Goal: Task Accomplishment & Management: Complete application form

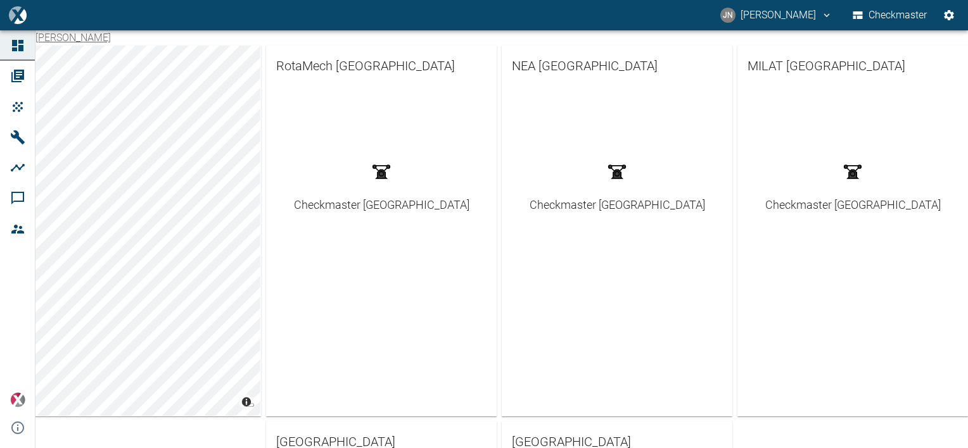
scroll to position [190, 0]
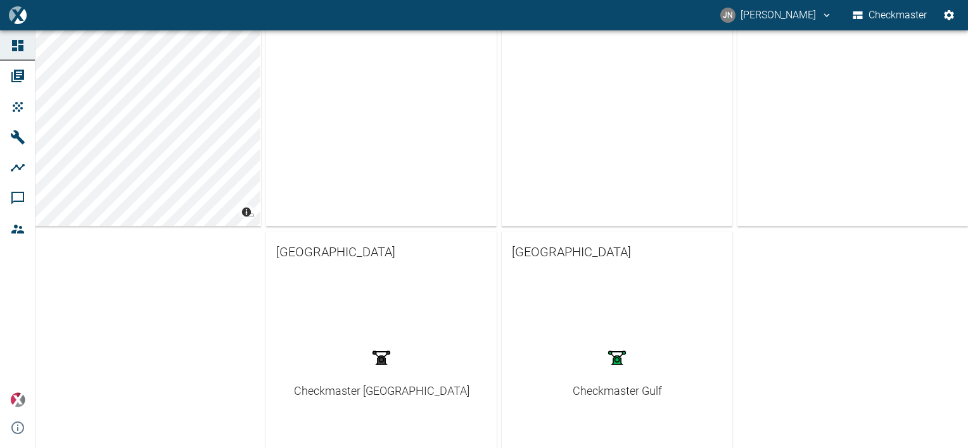
click at [614, 388] on div "Checkmaster Gulf" at bounding box center [616, 390] width 89 height 17
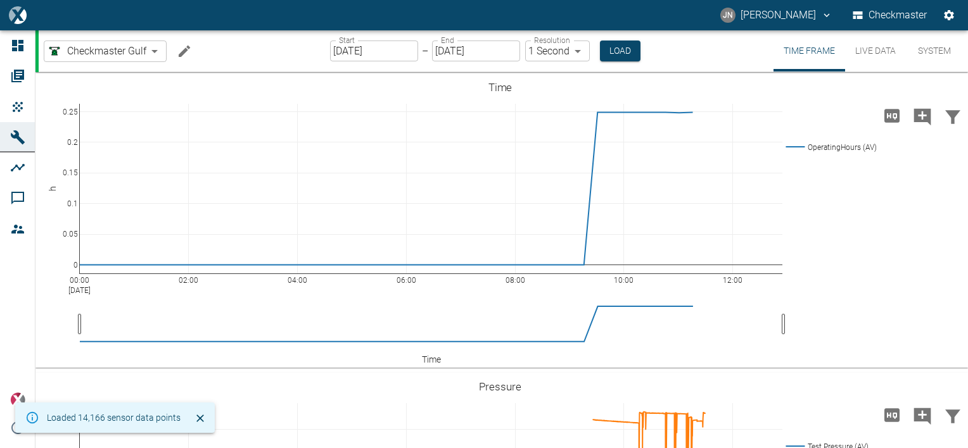
click at [941, 51] on button "System" at bounding box center [934, 50] width 57 height 41
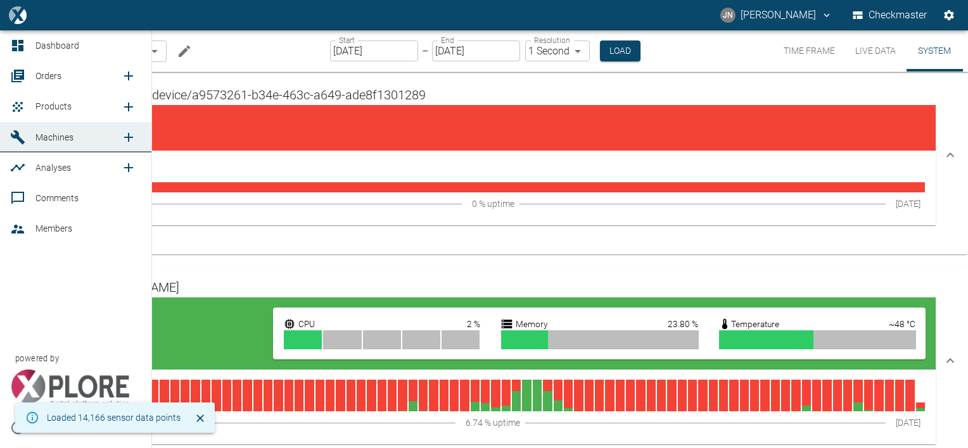
click at [122, 106] on icon "new /product/list/0" at bounding box center [128, 106] width 15 height 15
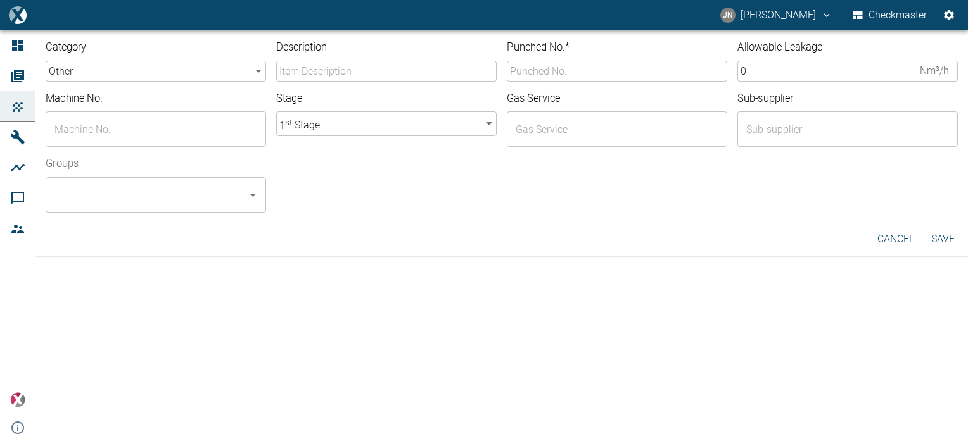
click at [253, 72] on body "[PERSON_NAME] [PERSON_NAME] Checkmaster Dashboard Orders Products Machines Anal…" at bounding box center [484, 224] width 968 height 448
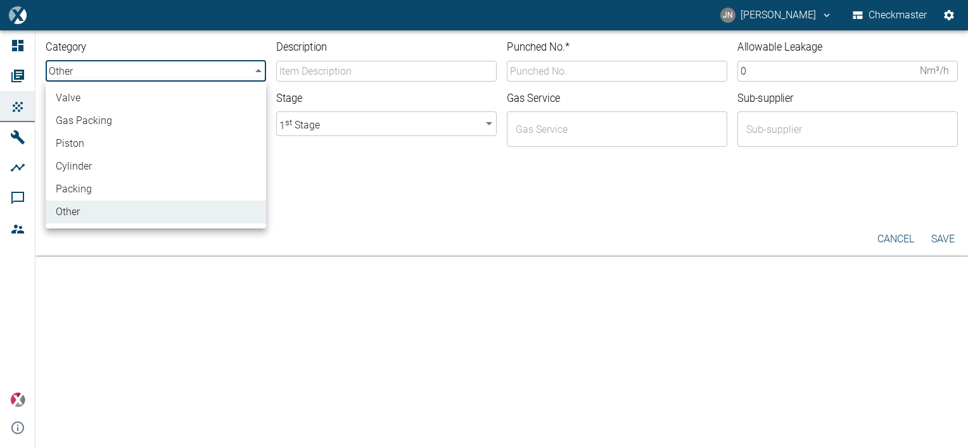
click at [102, 101] on li "valve" at bounding box center [156, 98] width 220 height 23
type input "valve"
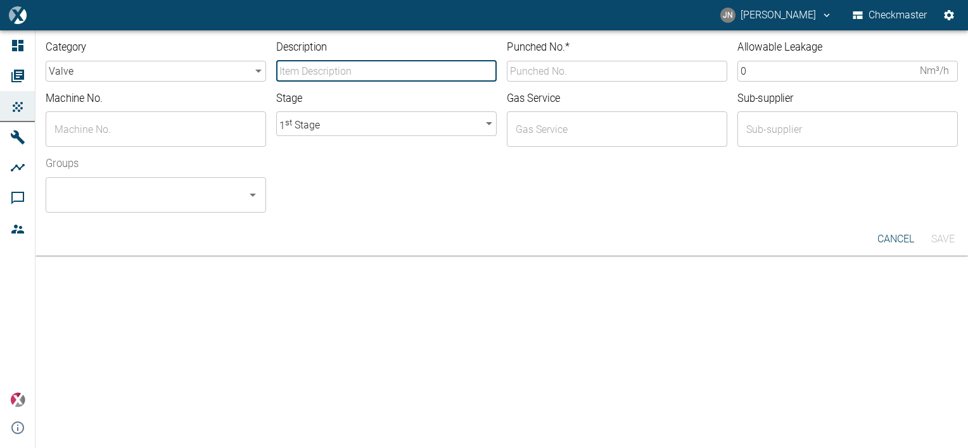
click at [307, 74] on input "Description" at bounding box center [386, 71] width 220 height 21
type input "230APL16 Suction valve"
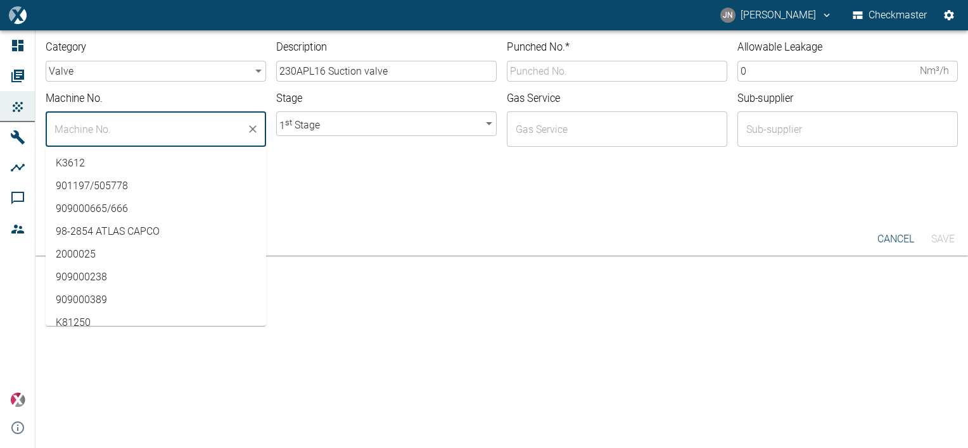
click at [125, 127] on input "text" at bounding box center [146, 129] width 190 height 24
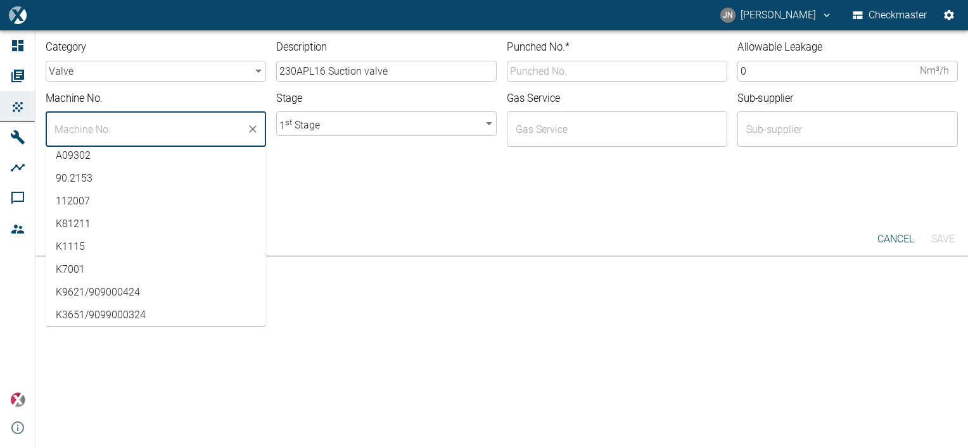
scroll to position [253, 0]
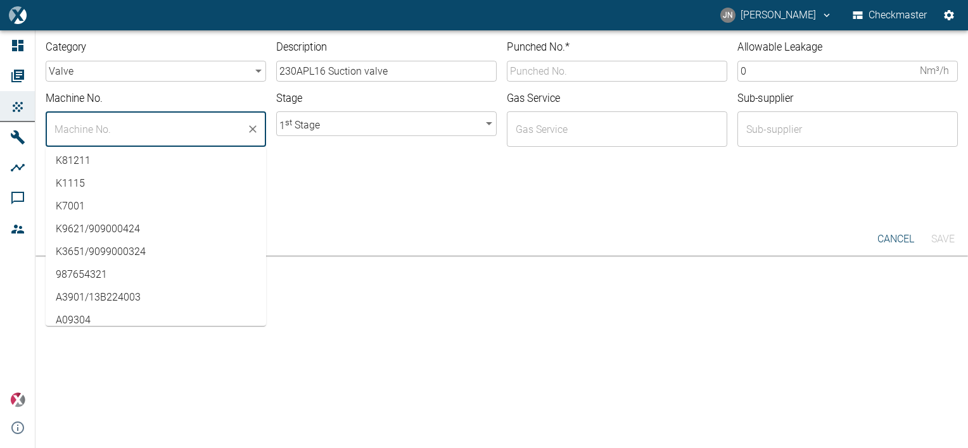
click at [146, 249] on li "K3651/9099000324" at bounding box center [156, 252] width 220 height 23
type input "K3651/9099000324"
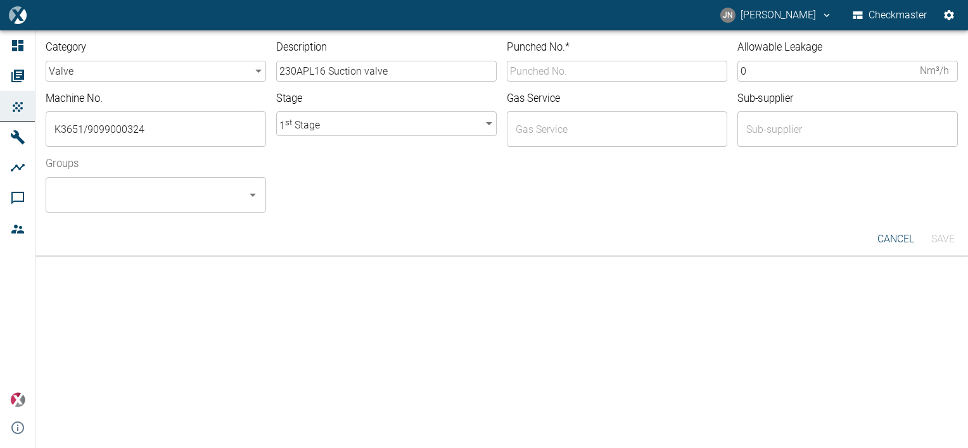
click at [422, 325] on div "Category valve valve ​ Description 230APL16 Suction valve ​ Punched No. * ​ All…" at bounding box center [484, 239] width 968 height 418
click at [552, 70] on input "Punched No. *" at bounding box center [617, 71] width 220 height 21
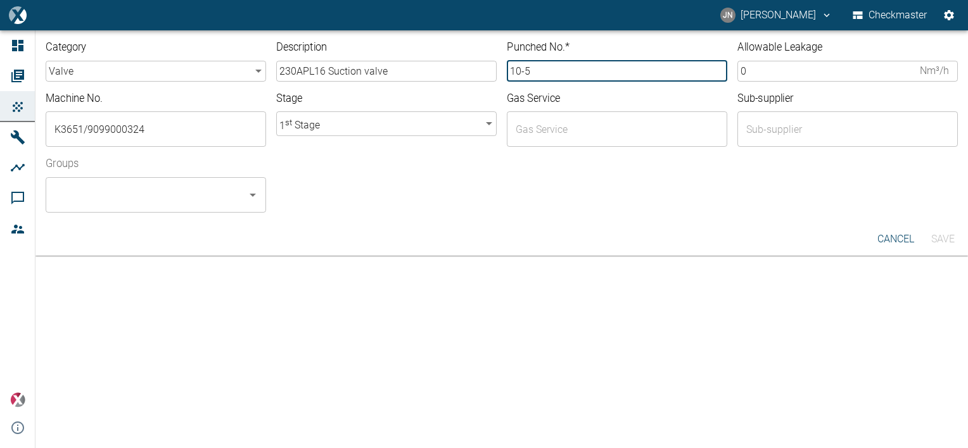
click at [535, 72] on input "10-5" at bounding box center [617, 71] width 220 height 21
type input "10-5755"
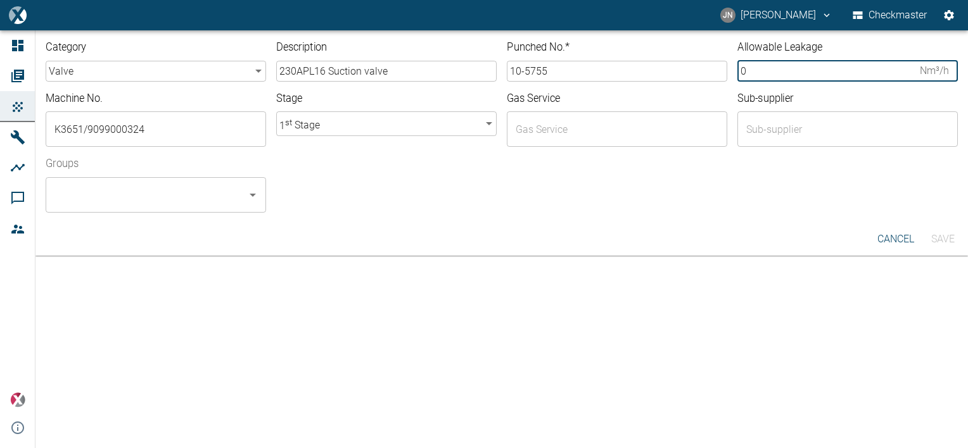
click at [760, 72] on input "0" at bounding box center [825, 71] width 177 height 21
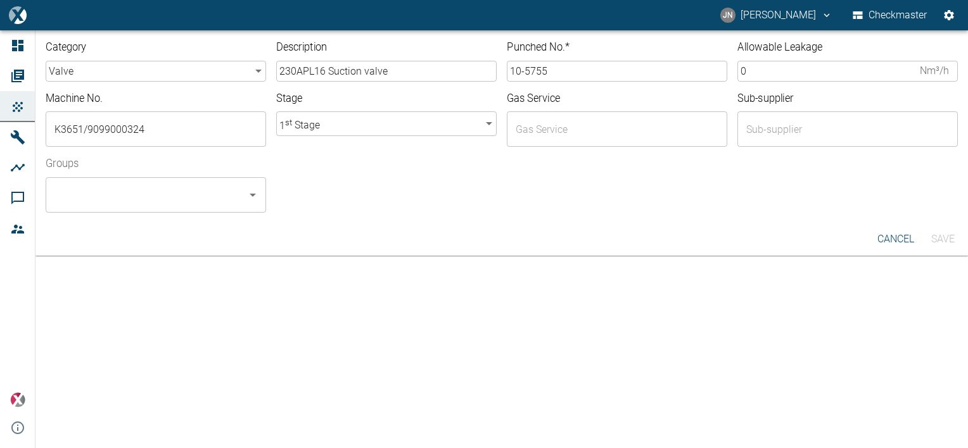
click at [752, 76] on input "0" at bounding box center [825, 71] width 177 height 21
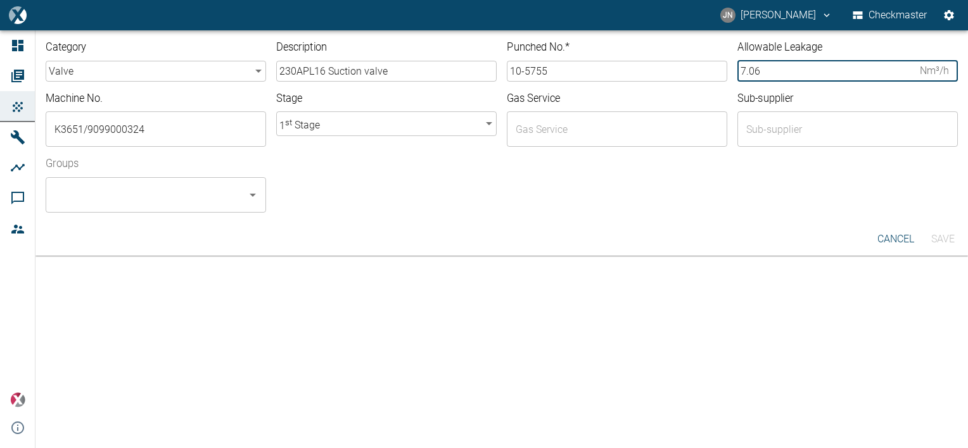
type input "7.06"
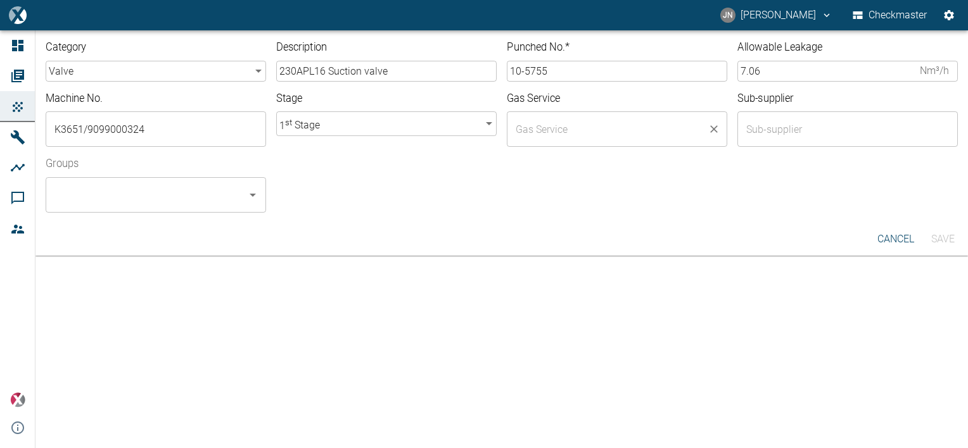
click at [542, 125] on input "text" at bounding box center [607, 129] width 190 height 24
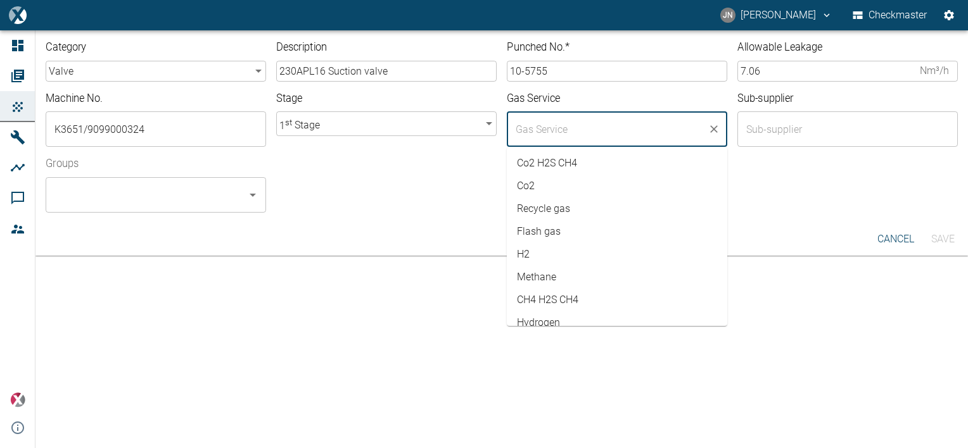
click at [546, 231] on li "Flash gas" at bounding box center [617, 231] width 220 height 23
type input "Flash gas"
click at [402, 195] on div "Groups ​" at bounding box center [496, 180] width 922 height 66
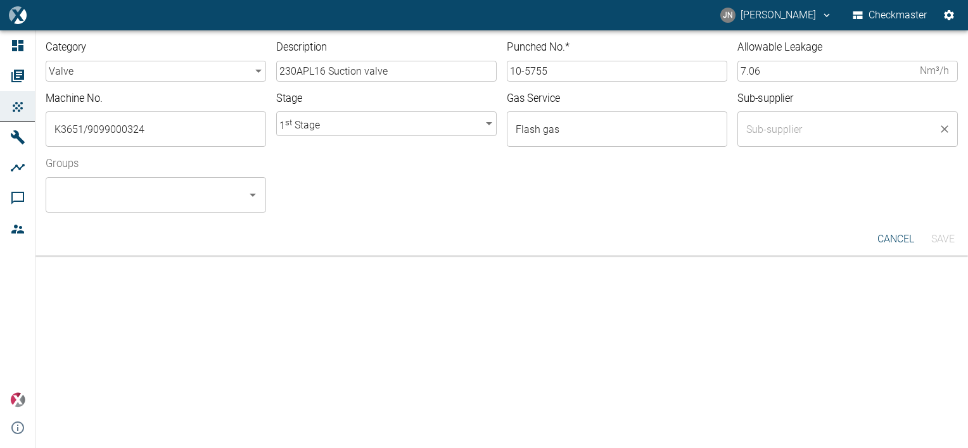
click at [788, 127] on input "text" at bounding box center [838, 129] width 190 height 24
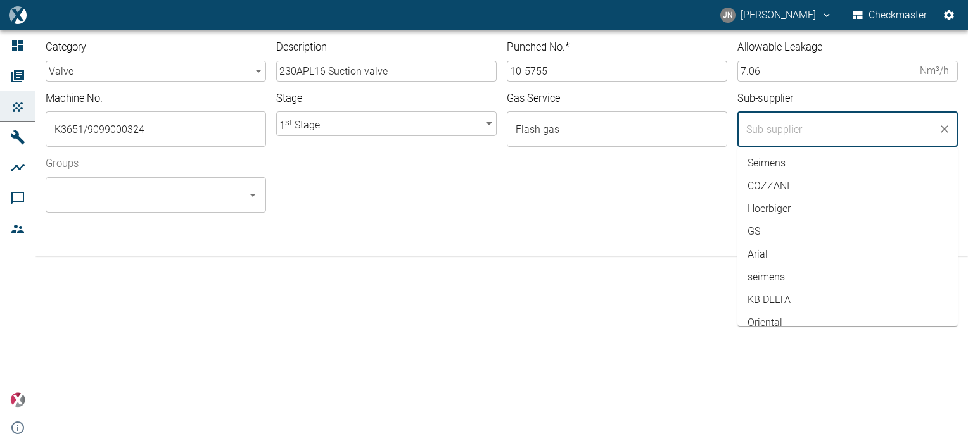
click at [788, 182] on li "COZZANI" at bounding box center [847, 186] width 220 height 23
type input "COZZANI"
click at [580, 191] on div "Groups ​" at bounding box center [496, 180] width 922 height 66
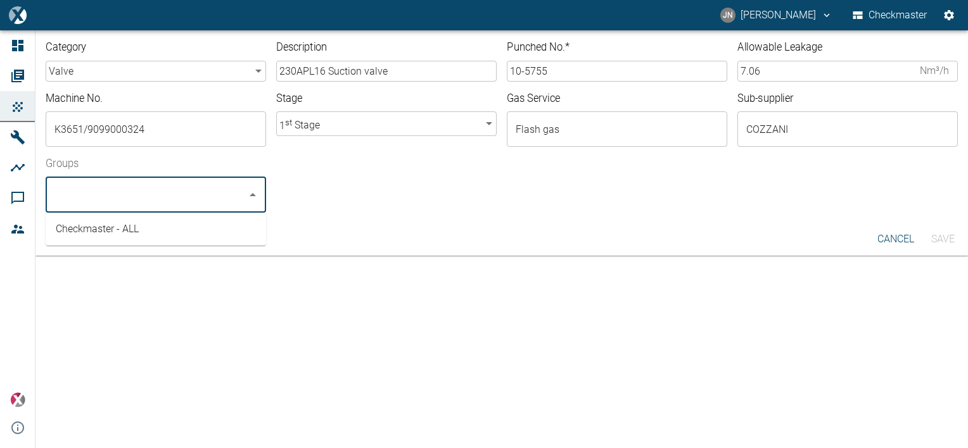
click at [190, 201] on input "Groups" at bounding box center [146, 195] width 190 height 24
click at [134, 224] on li "Checkmaster - ALL" at bounding box center [156, 229] width 220 height 23
click at [441, 203] on div "Checkmaster - ALL" at bounding box center [616, 190] width 681 height 46
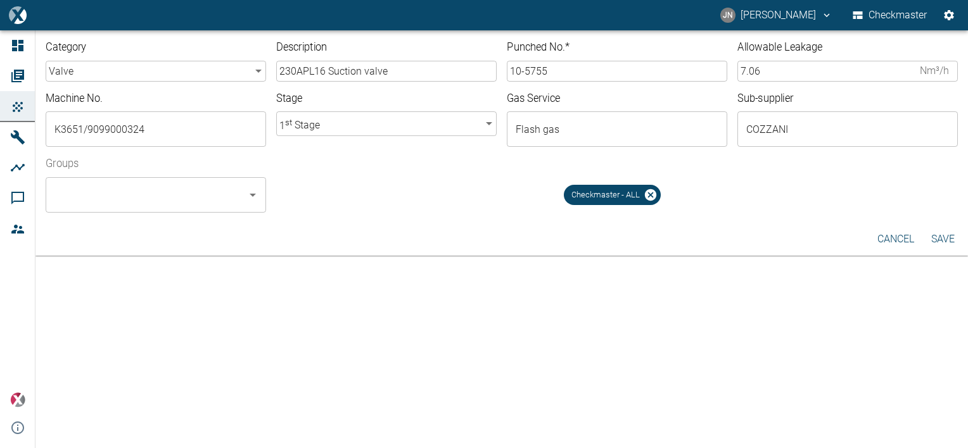
click at [946, 241] on button "Save" at bounding box center [942, 239] width 41 height 23
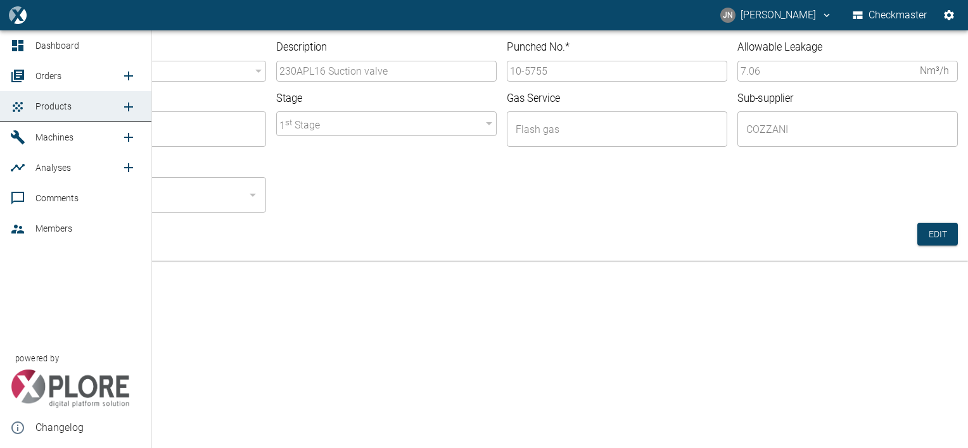
click at [127, 75] on icon "new /order/list/0" at bounding box center [128, 75] width 15 height 15
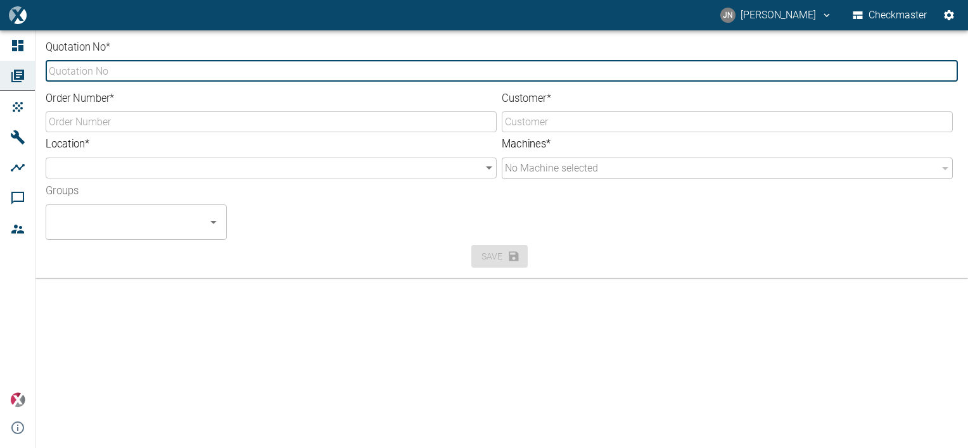
click at [193, 70] on input "Quotation No *" at bounding box center [502, 71] width 912 height 21
type input "G14-0137"
type input "857651"
type input "PDO"
type input "b3608371-b86c-4ea3-bb55-b254703e7039"
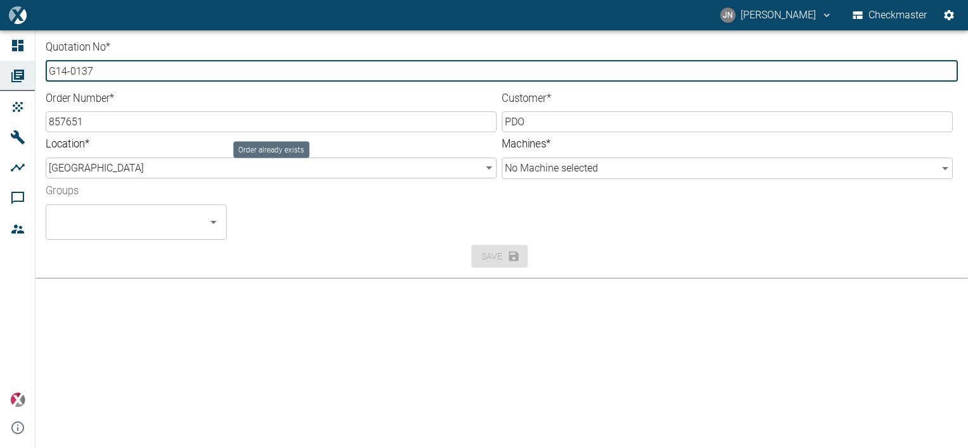
click at [89, 123] on input "857651" at bounding box center [271, 121] width 451 height 21
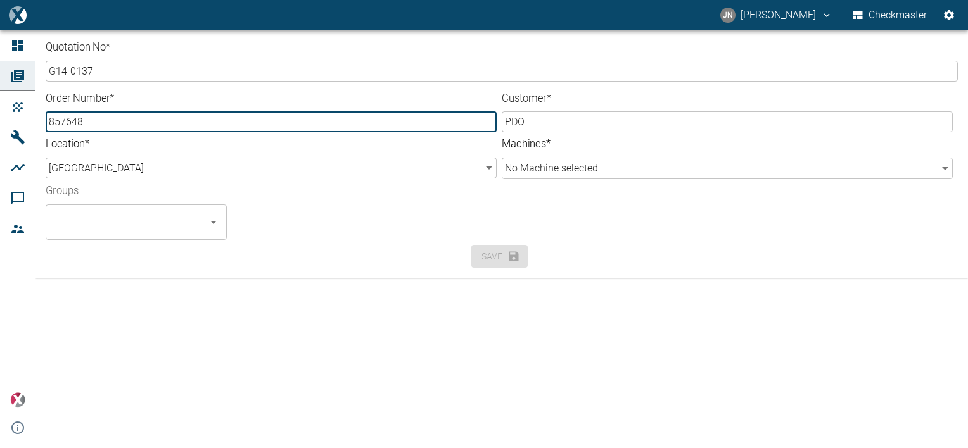
type input "857648"
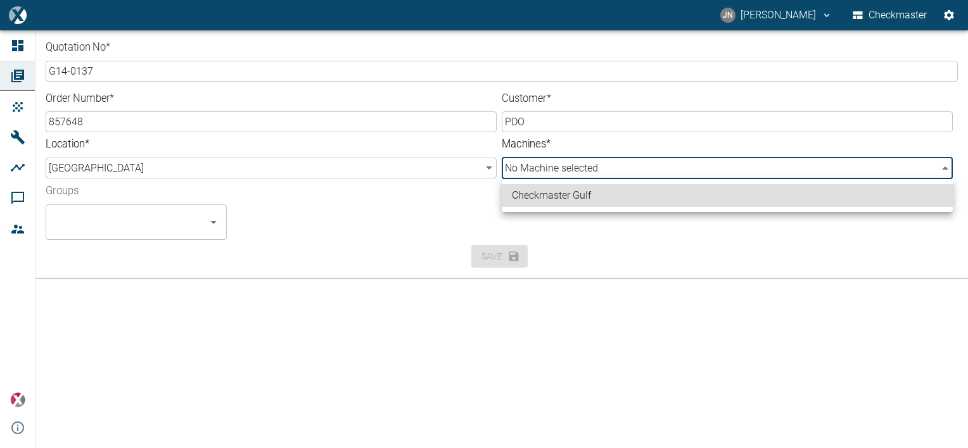
click at [584, 174] on body "[PERSON_NAME] [PERSON_NAME] Checkmaster Dashboard Orders Products Machines Anal…" at bounding box center [484, 224] width 968 height 448
click at [597, 196] on li "Checkmaster Gulf" at bounding box center [727, 195] width 451 height 23
type input "a9573261-b34e-463c-a649-ade8f1301289"
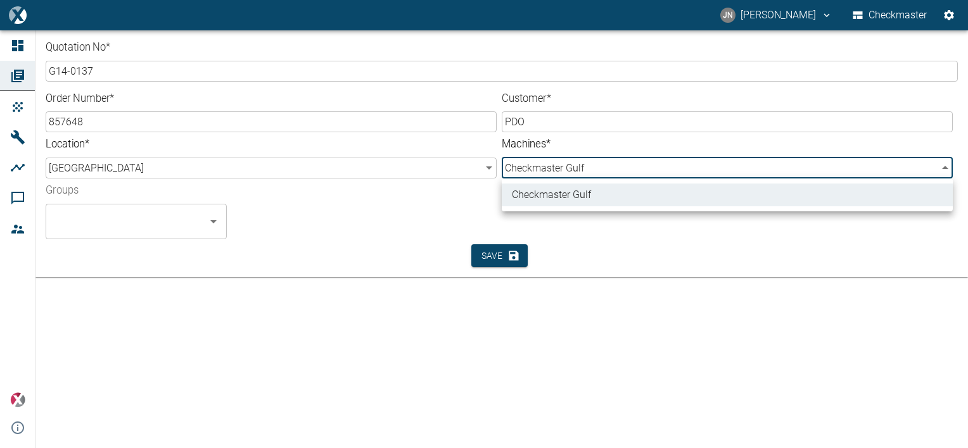
click at [299, 241] on div at bounding box center [484, 224] width 968 height 448
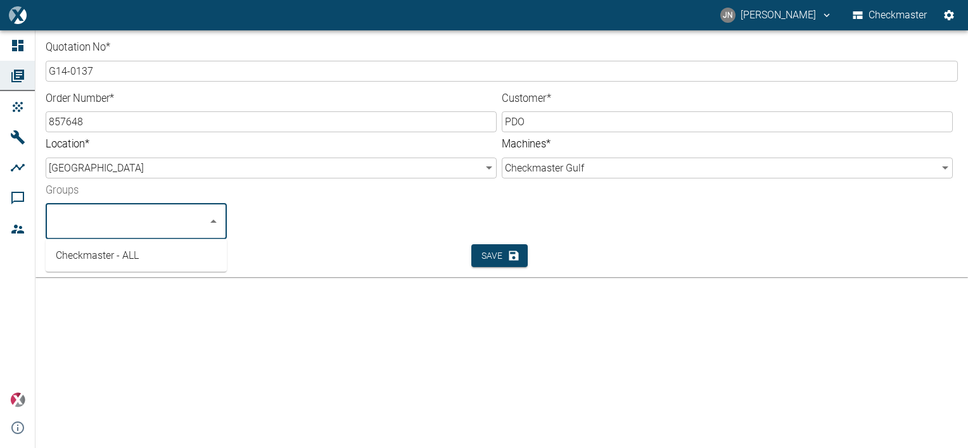
click at [98, 220] on input "Groups" at bounding box center [126, 222] width 151 height 24
click at [71, 258] on li "Checkmaster - ALL" at bounding box center [136, 255] width 181 height 23
click at [330, 229] on div "Checkmaster - ALL" at bounding box center [519, 217] width 564 height 46
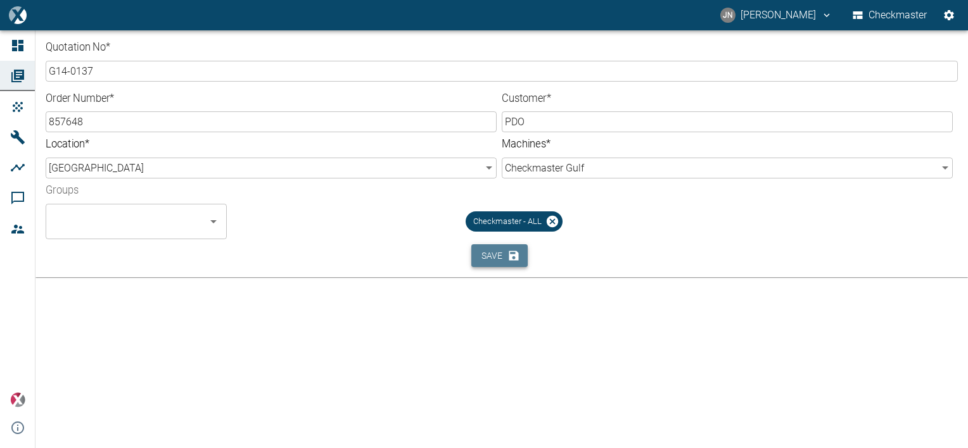
click at [498, 253] on button "Save" at bounding box center [499, 255] width 56 height 23
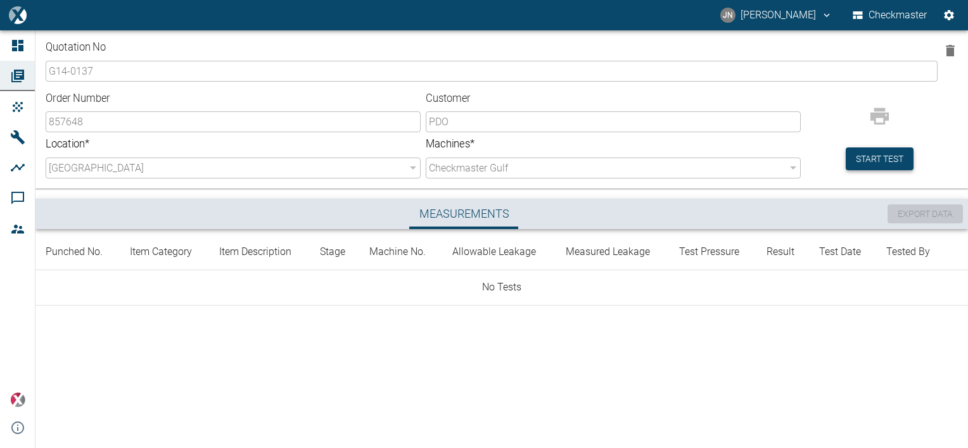
click at [869, 161] on button "Start test" at bounding box center [879, 159] width 68 height 23
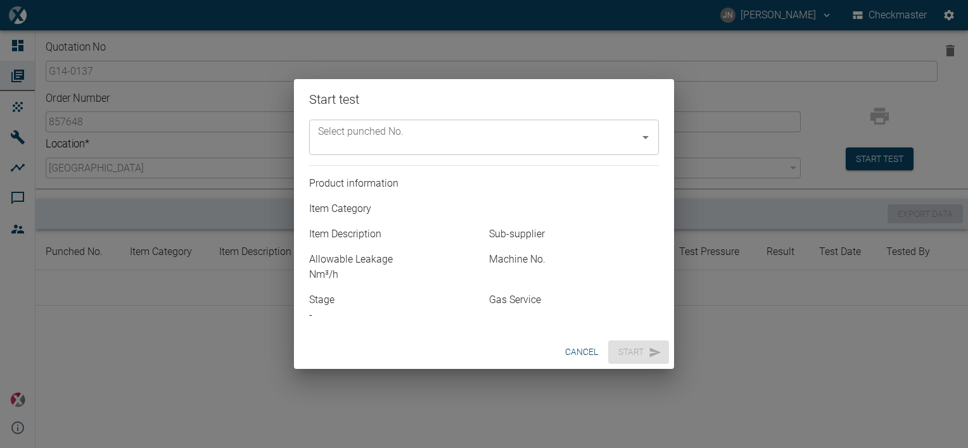
click at [486, 149] on input "Select punched No." at bounding box center [474, 137] width 319 height 24
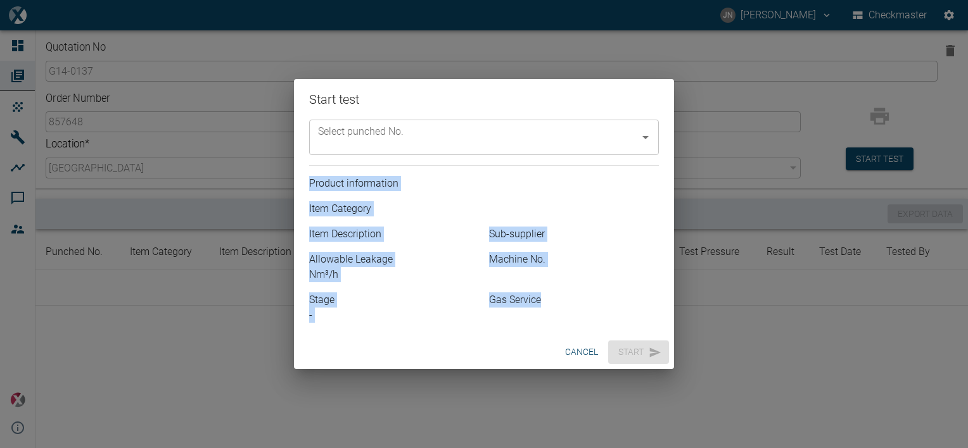
drag, startPoint x: 659, startPoint y: 162, endPoint x: 664, endPoint y: 300, distance: 137.5
click at [664, 300] on div "Select punched No. Select punched No. Product information Item Category Item De…" at bounding box center [484, 228] width 380 height 216
drag, startPoint x: 664, startPoint y: 300, endPoint x: 593, endPoint y: 212, distance: 112.5
click at [593, 212] on p "Item Category" at bounding box center [484, 208] width 350 height 15
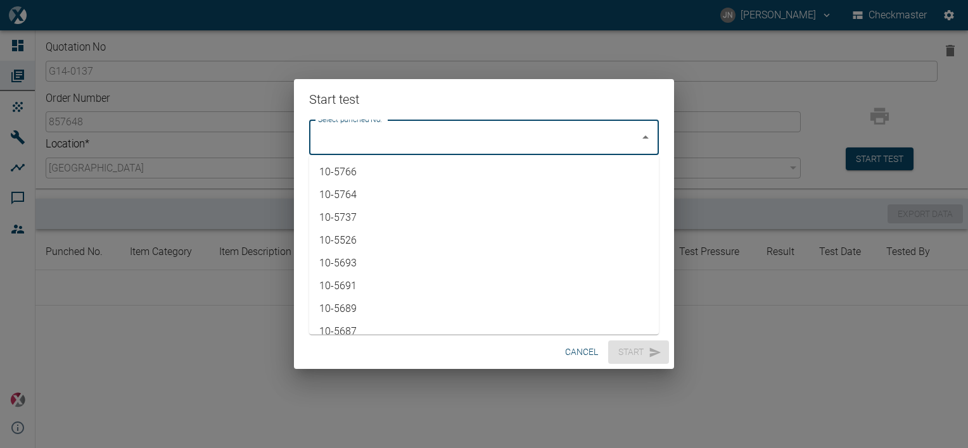
click at [553, 142] on input "Select punched No." at bounding box center [474, 137] width 319 height 24
click at [391, 315] on li "10-5755" at bounding box center [484, 319] width 350 height 23
type input "10-5755"
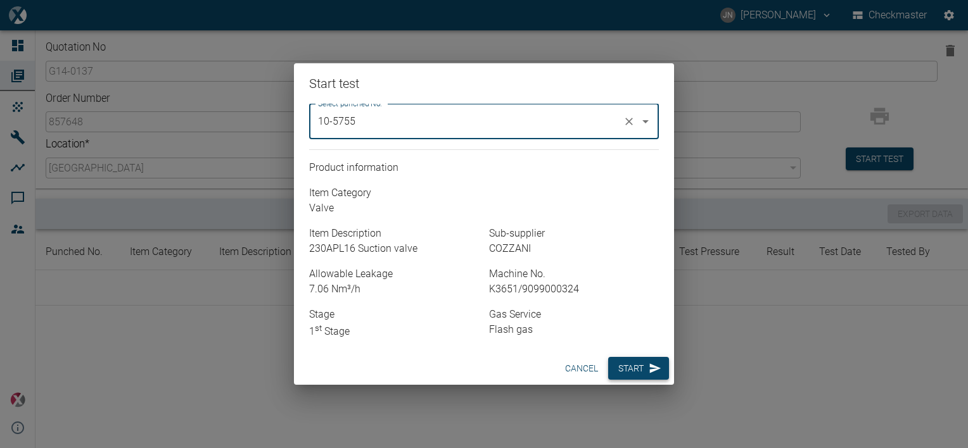
click at [638, 371] on button "Start" at bounding box center [638, 368] width 61 height 23
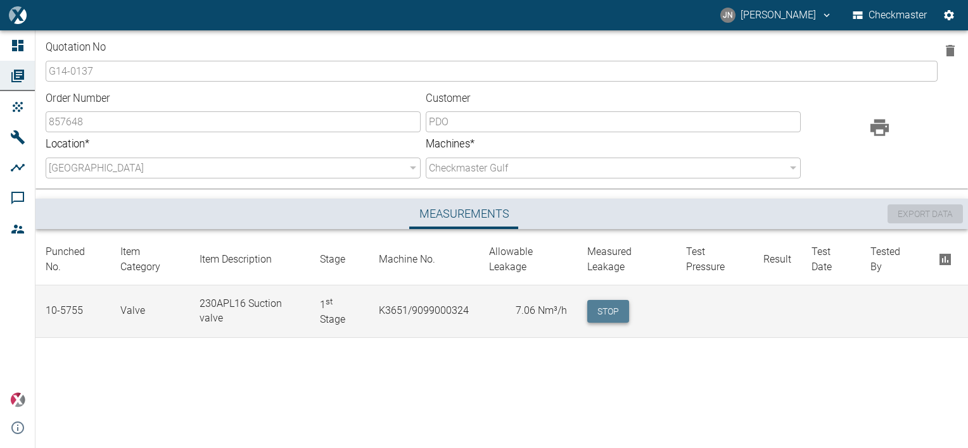
click at [615, 310] on button "Stop" at bounding box center [608, 311] width 42 height 23
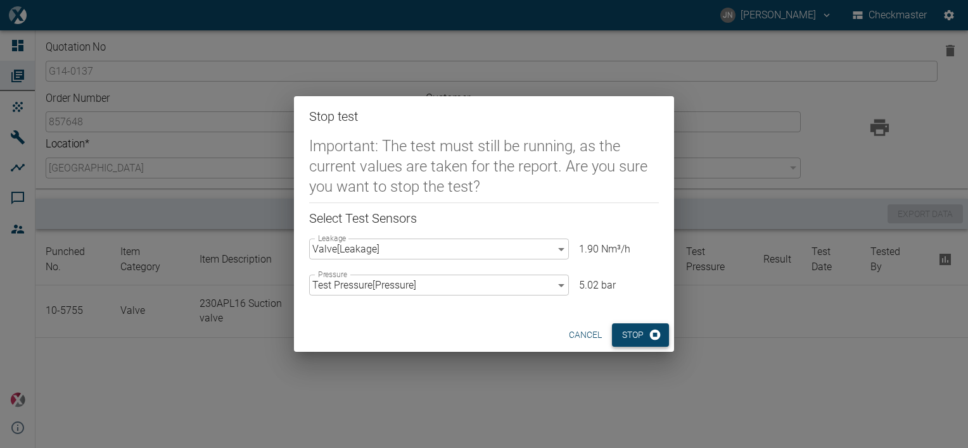
click at [634, 332] on button "Stop" at bounding box center [640, 335] width 57 height 23
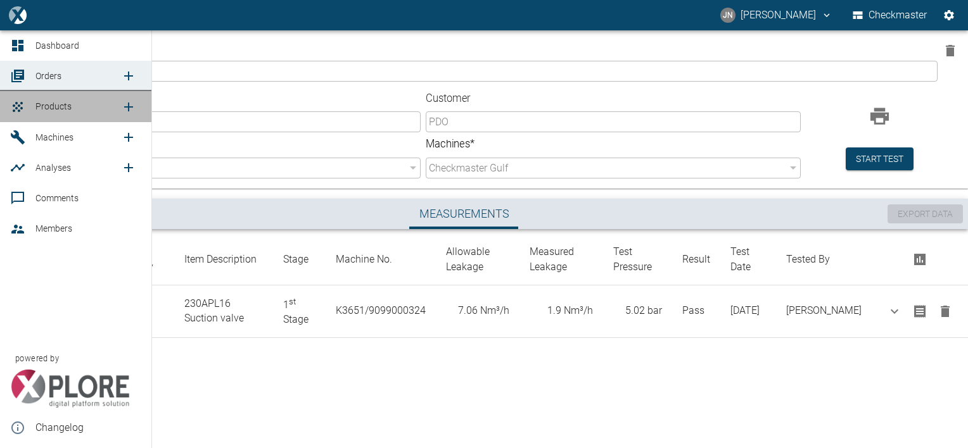
click at [60, 108] on span "Products" at bounding box center [53, 106] width 36 height 10
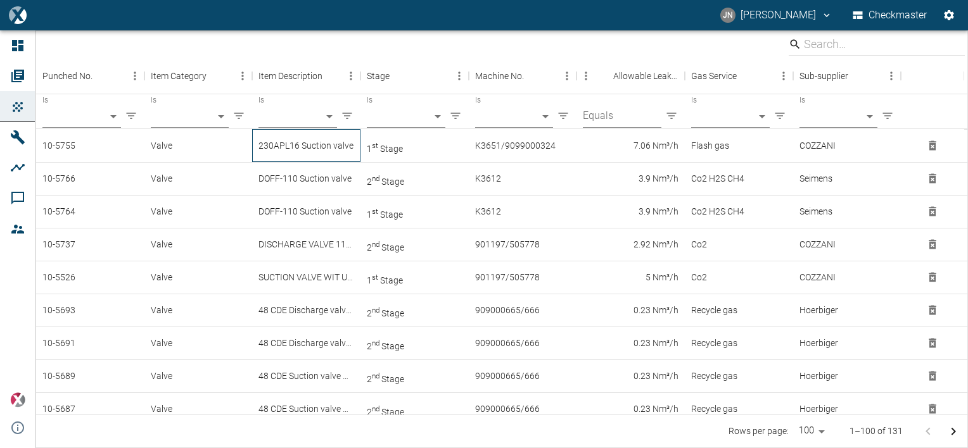
click at [281, 149] on div "230APL16 Suction valve" at bounding box center [306, 145] width 108 height 33
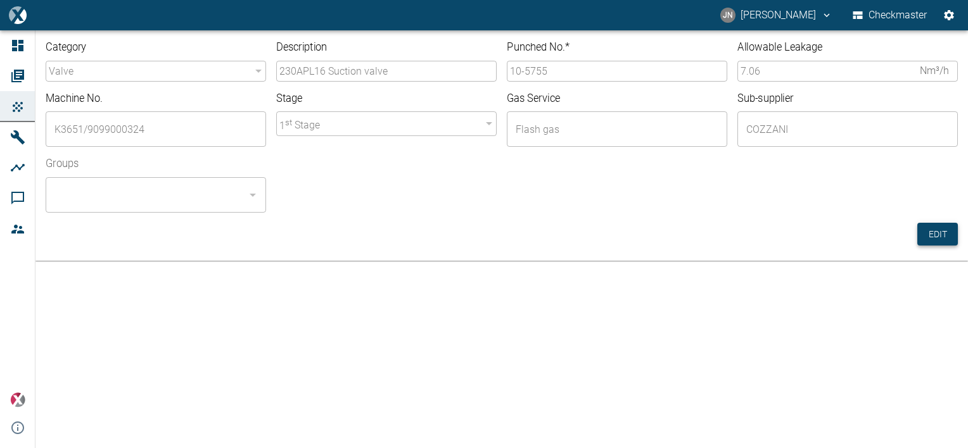
click at [940, 241] on button "Edit" at bounding box center [937, 234] width 41 height 23
click at [557, 73] on input "10-5755" at bounding box center [617, 71] width 220 height 21
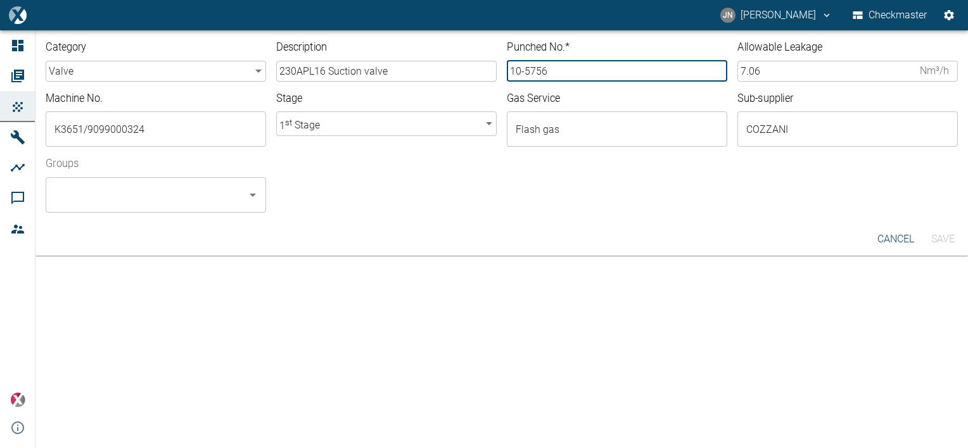
type input "10-5756"
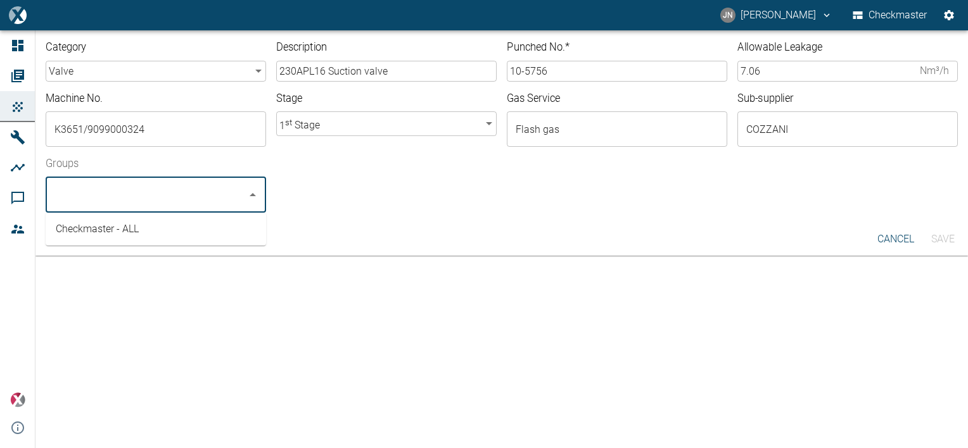
click at [132, 203] on input "Groups" at bounding box center [146, 195] width 190 height 24
click at [114, 228] on li "Checkmaster - ALL" at bounding box center [156, 229] width 220 height 23
click at [949, 236] on button "Save" at bounding box center [942, 239] width 41 height 23
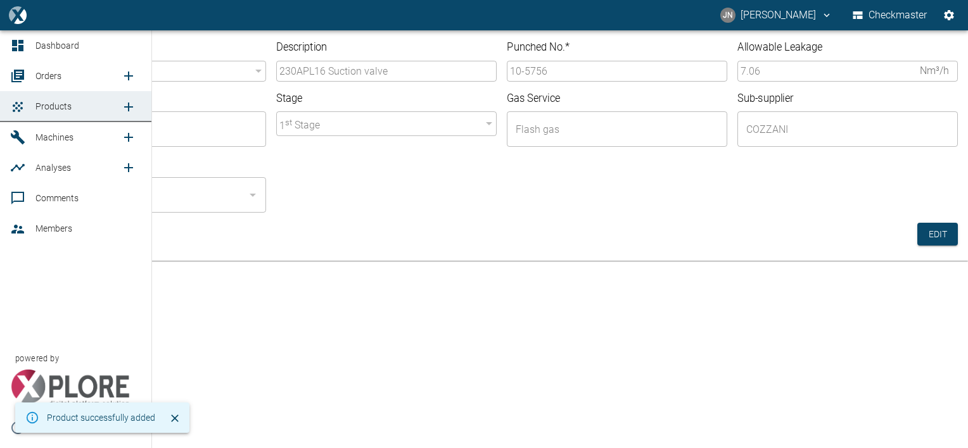
click at [41, 73] on span "Orders" at bounding box center [48, 76] width 26 height 10
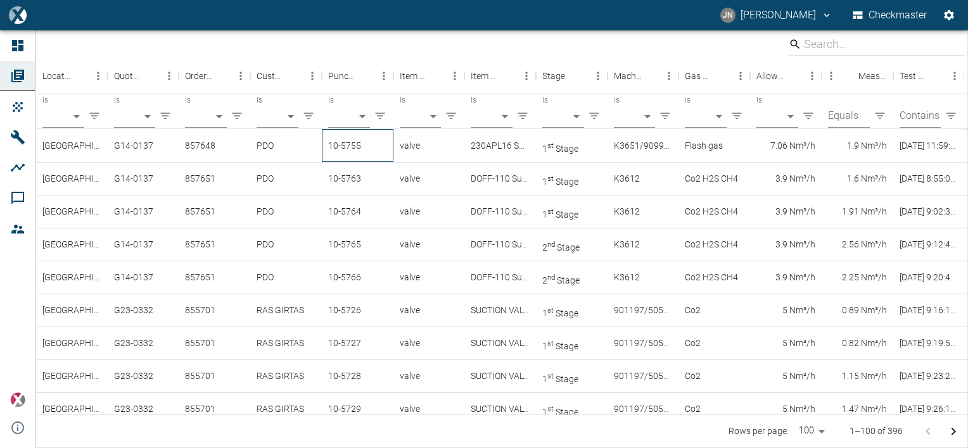
click at [348, 149] on div "10-5755" at bounding box center [358, 145] width 72 height 33
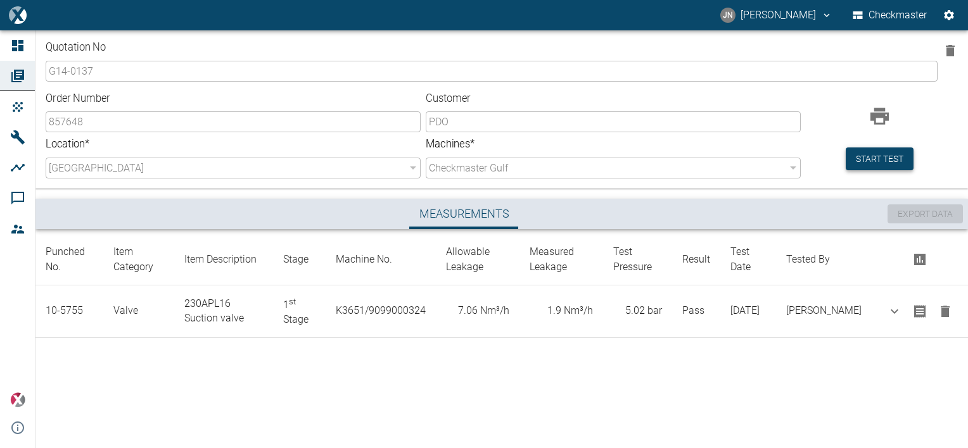
click at [873, 161] on button "Start test" at bounding box center [879, 159] width 68 height 23
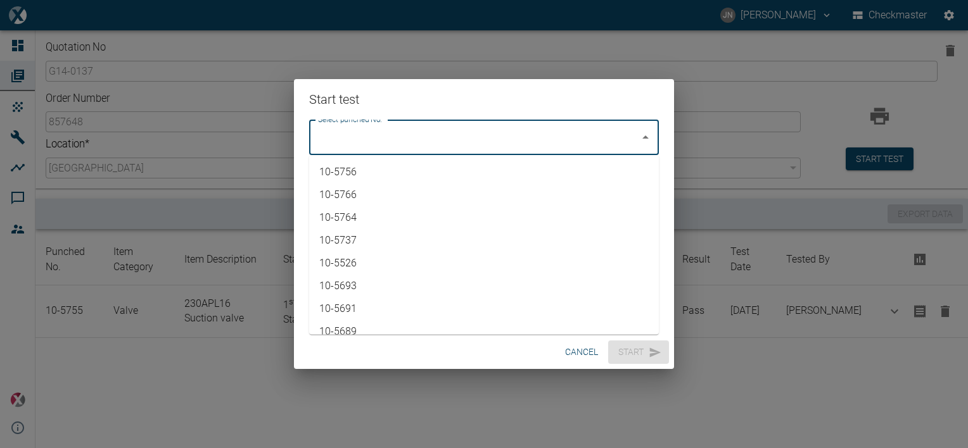
click at [581, 128] on input "Select punched No." at bounding box center [474, 137] width 319 height 24
click at [379, 174] on li "10-5756" at bounding box center [484, 172] width 350 height 23
type input "10-5756"
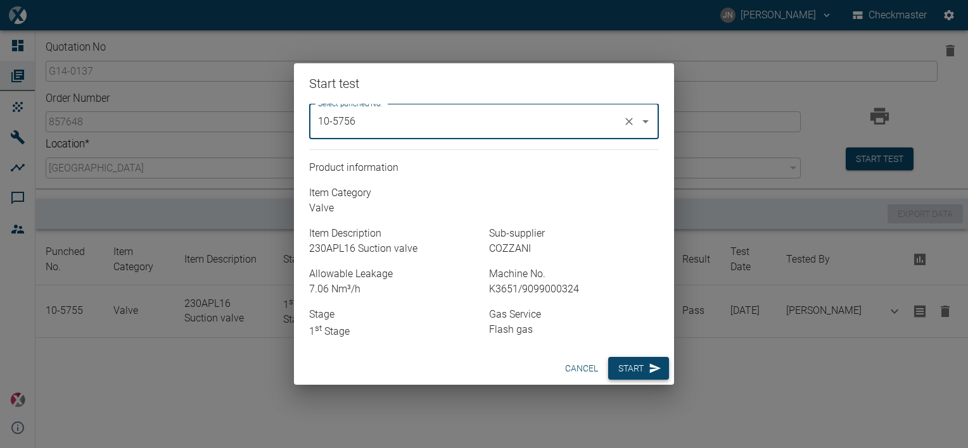
click at [633, 367] on button "Start" at bounding box center [638, 368] width 61 height 23
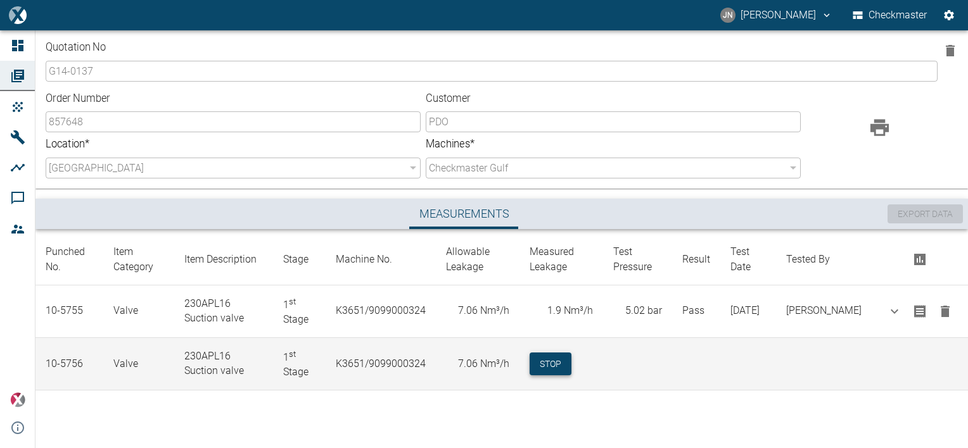
click at [566, 368] on button "Stop" at bounding box center [550, 364] width 42 height 23
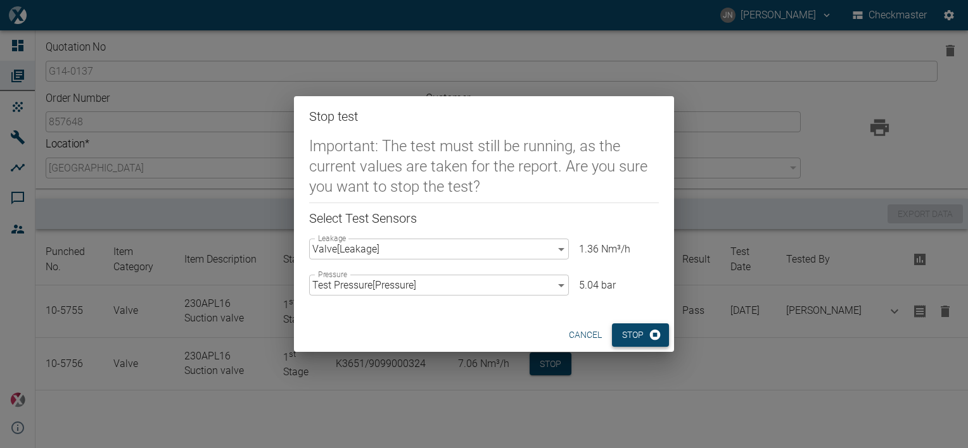
click at [642, 335] on button "Stop" at bounding box center [640, 335] width 57 height 23
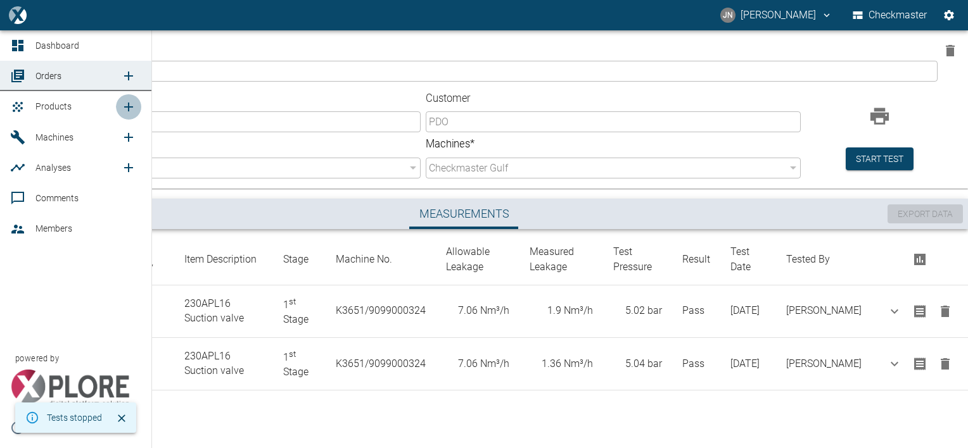
click at [127, 106] on icon "new /product/list/0" at bounding box center [128, 107] width 9 height 9
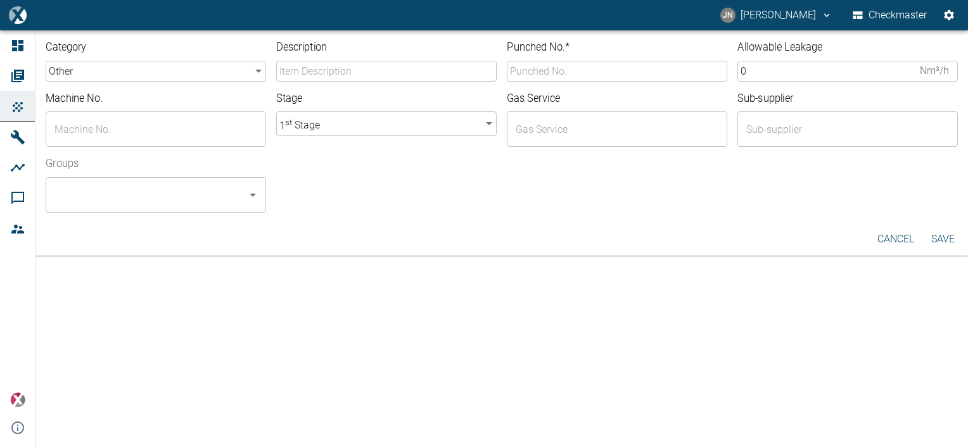
click at [325, 75] on input "Description" at bounding box center [386, 71] width 220 height 21
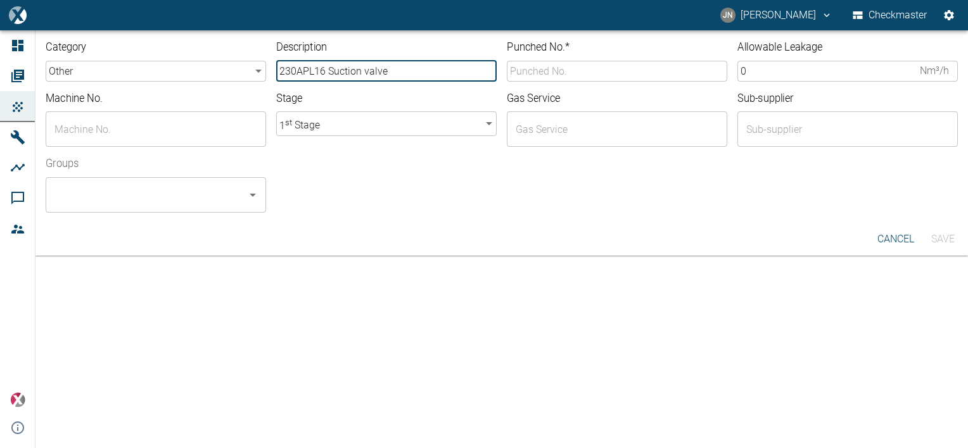
click at [359, 73] on input "230APL16 Suction valve" at bounding box center [386, 71] width 220 height 21
type input "230APL16 Discharge valve"
click at [258, 70] on body "JN Jayan Nair Checkmaster Dashboard Orders Products Machines Analyses Comments …" at bounding box center [484, 224] width 968 height 448
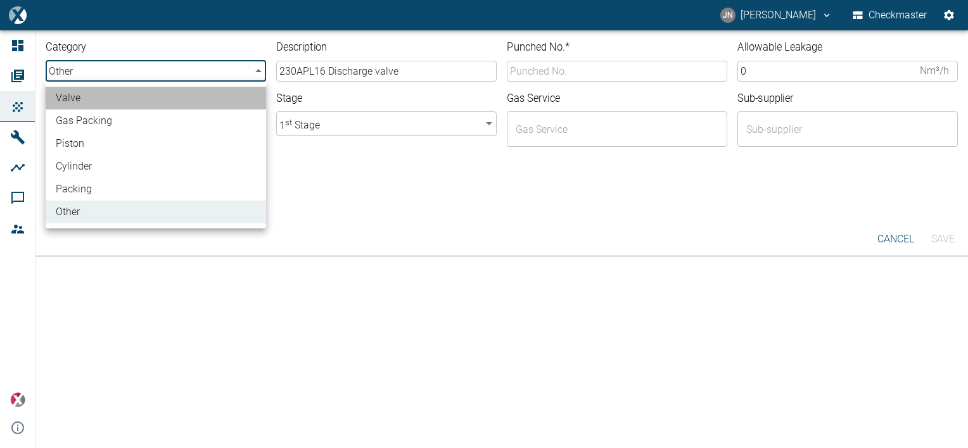
click at [127, 94] on li "valve" at bounding box center [156, 98] width 220 height 23
type input "valve"
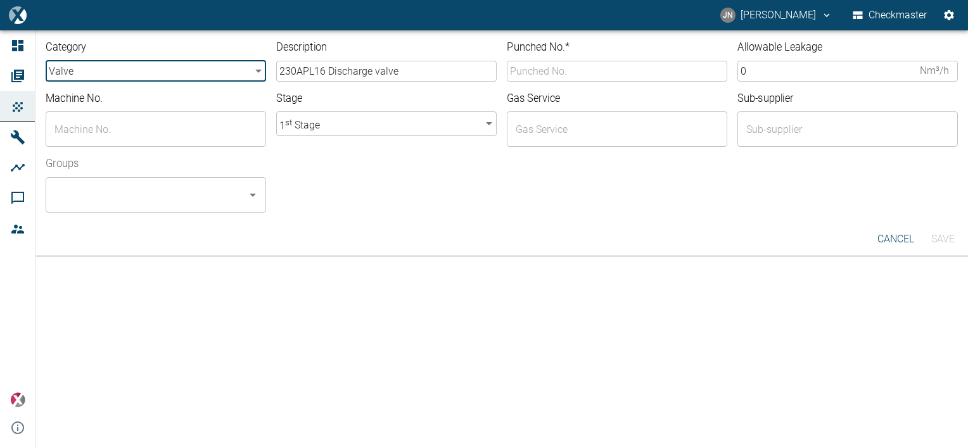
click at [111, 119] on input "text" at bounding box center [146, 129] width 190 height 24
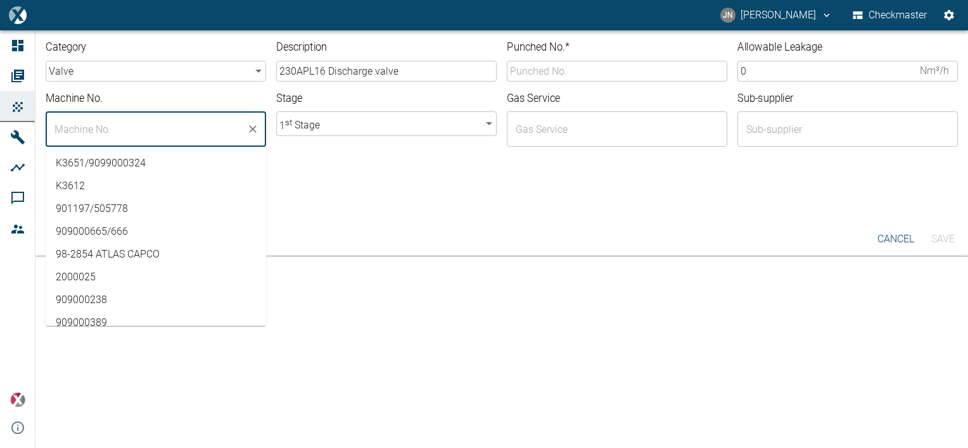
click at [122, 170] on li "K3651/9099000324" at bounding box center [156, 163] width 220 height 23
type input "K3651/9099000324"
click at [374, 201] on div at bounding box center [611, 205] width 691 height 15
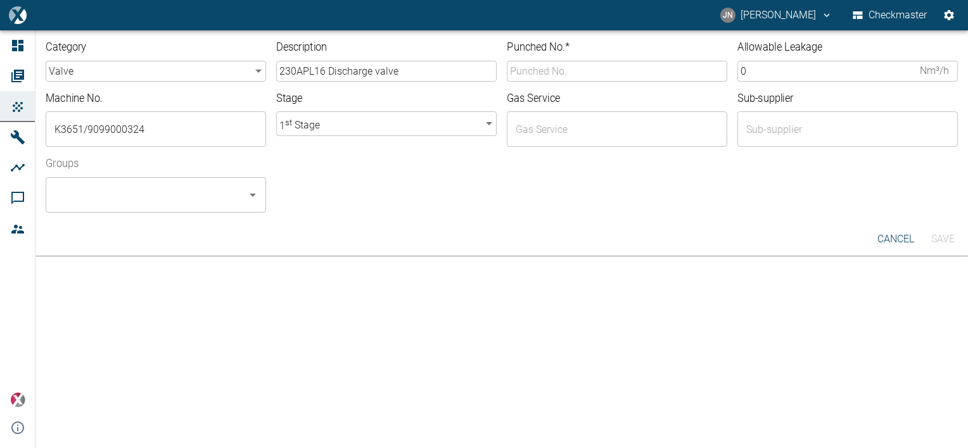
click at [600, 75] on input "Punched No. *" at bounding box center [617, 71] width 220 height 21
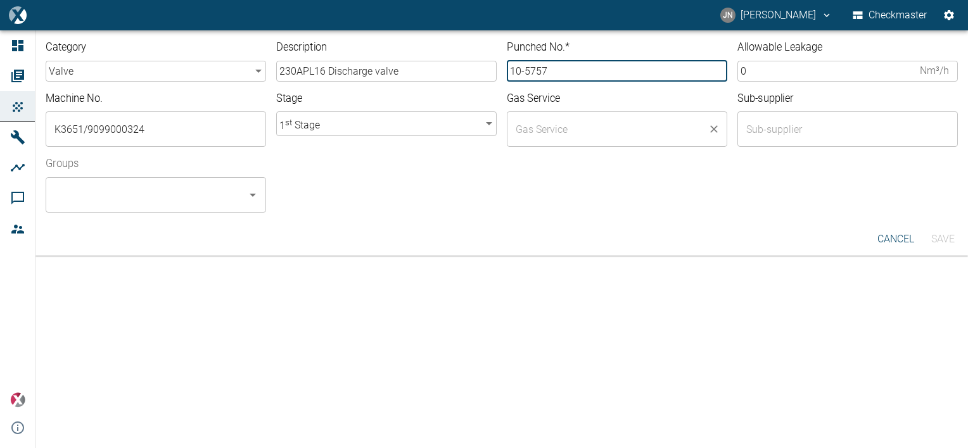
click at [565, 143] on div "​" at bounding box center [617, 128] width 220 height 35
type input "10-5757"
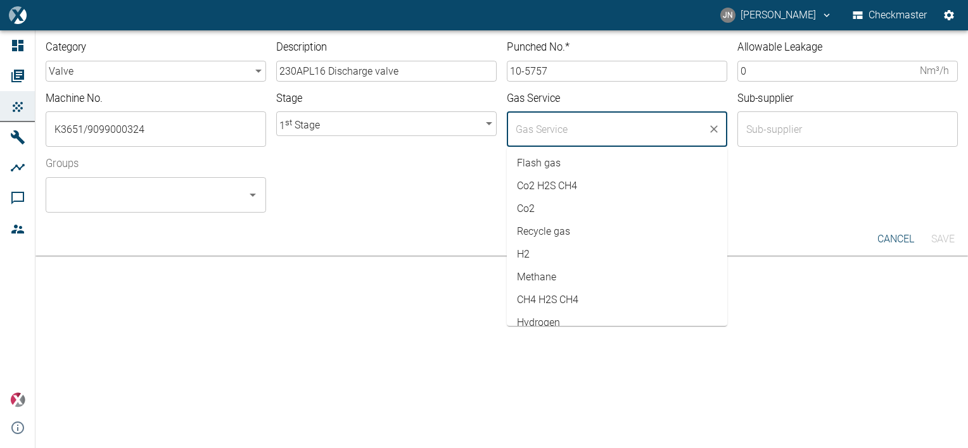
click at [560, 165] on li "Flash gas" at bounding box center [617, 163] width 220 height 23
type input "Flash gas"
click at [770, 175] on div "Groups ​" at bounding box center [496, 180] width 922 height 66
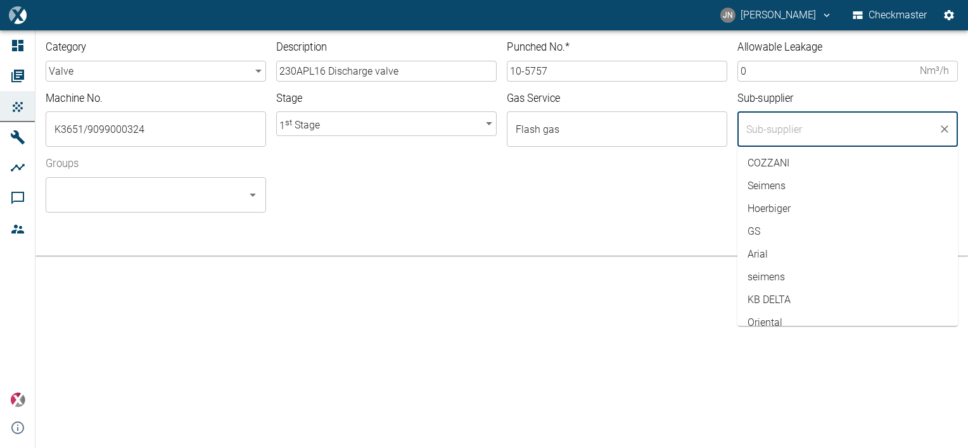
click at [778, 133] on input "text" at bounding box center [838, 129] width 190 height 24
click at [776, 164] on li "COZZANI" at bounding box center [847, 163] width 220 height 23
type input "COZZANI"
click at [644, 186] on div "Groups ​" at bounding box center [496, 180] width 922 height 66
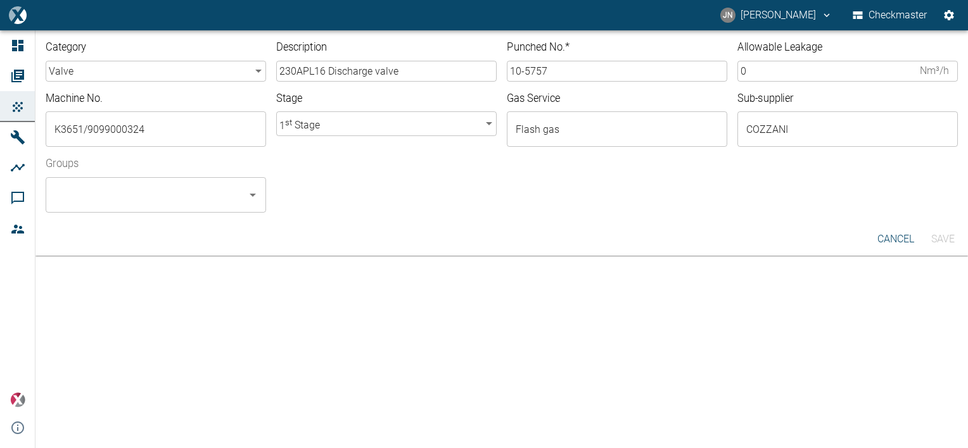
click at [767, 70] on input "0" at bounding box center [825, 71] width 177 height 21
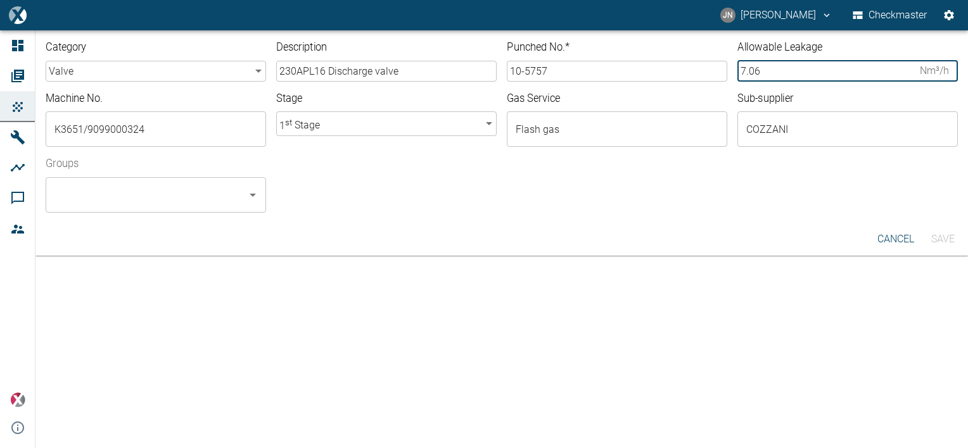
type input "7.06"
click at [142, 195] on input "Groups" at bounding box center [146, 195] width 190 height 24
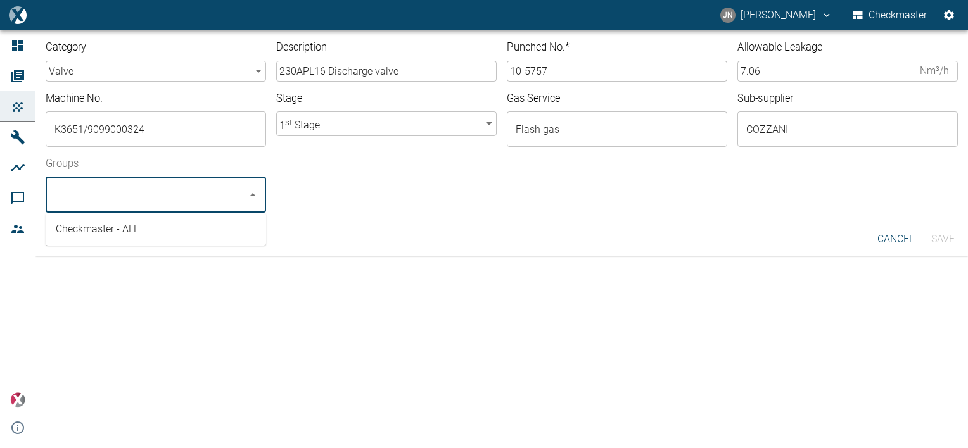
click at [117, 228] on li "Checkmaster - ALL" at bounding box center [156, 229] width 220 height 23
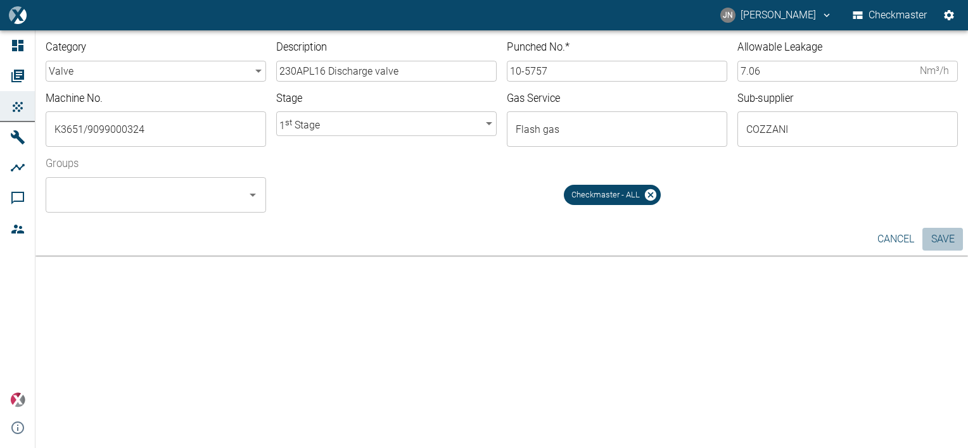
click at [949, 234] on button "Save" at bounding box center [942, 239] width 41 height 23
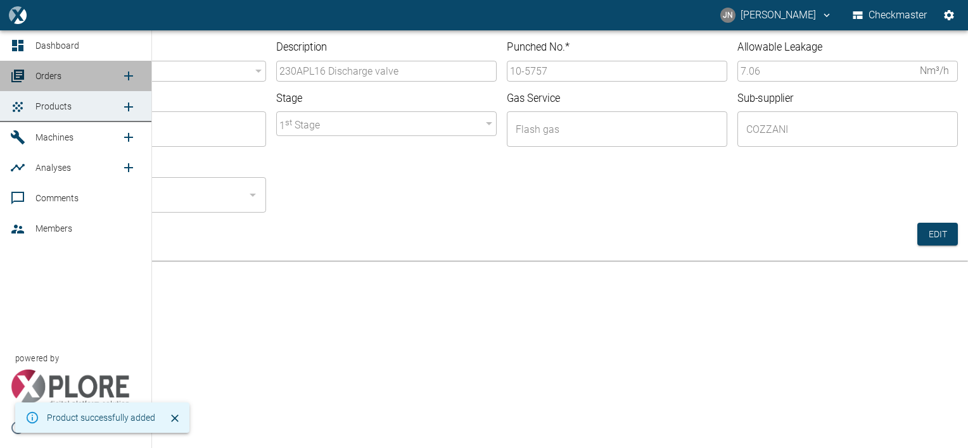
click at [51, 71] on span "Orders" at bounding box center [48, 76] width 26 height 10
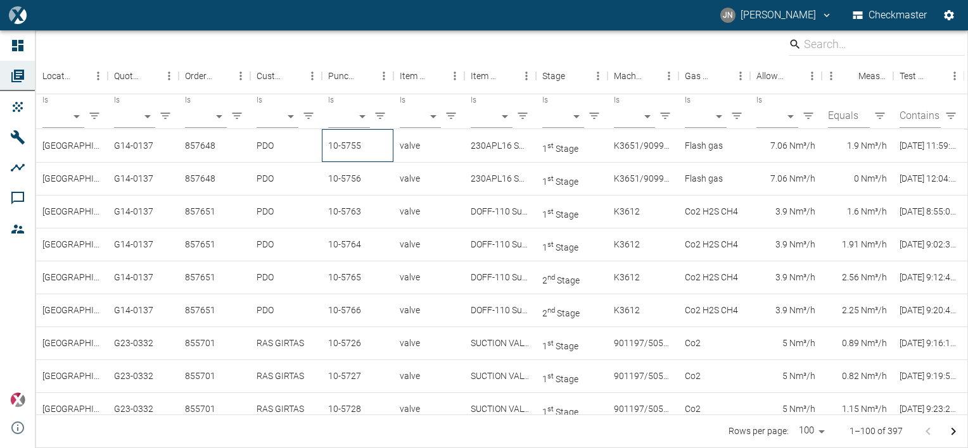
click at [361, 150] on div "10-5755" at bounding box center [358, 145] width 72 height 33
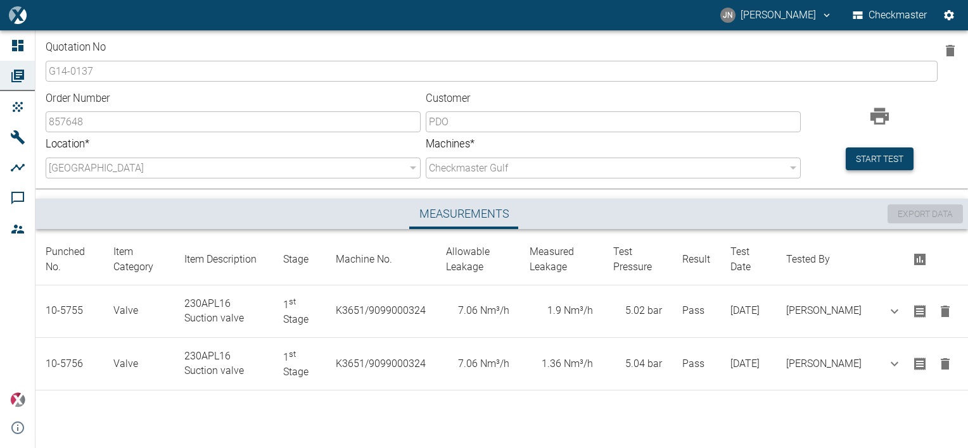
click at [883, 157] on button "Start test" at bounding box center [879, 159] width 68 height 23
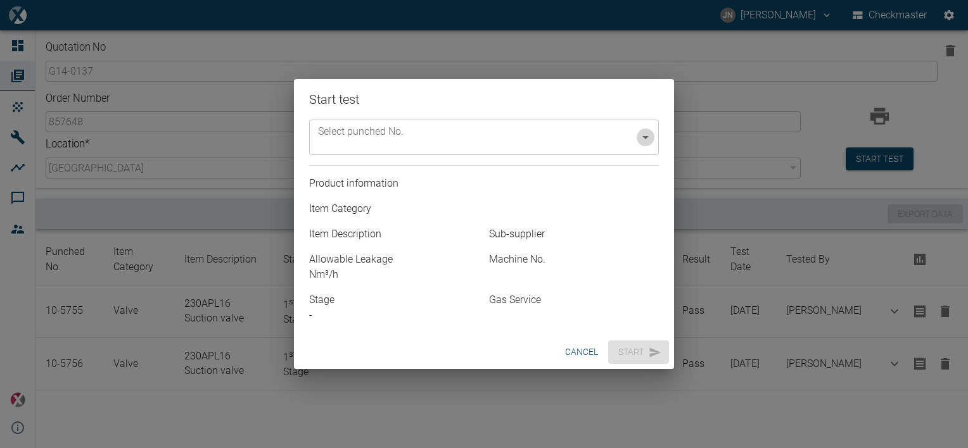
click at [643, 142] on icon "Open" at bounding box center [645, 137] width 15 height 15
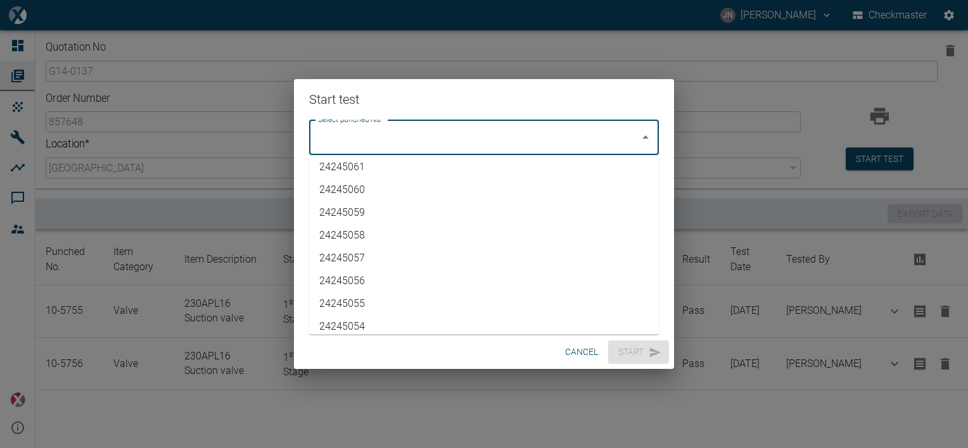
scroll to position [2839, 0]
click at [337, 322] on li "10-5757" at bounding box center [484, 319] width 350 height 23
type input "10-5757"
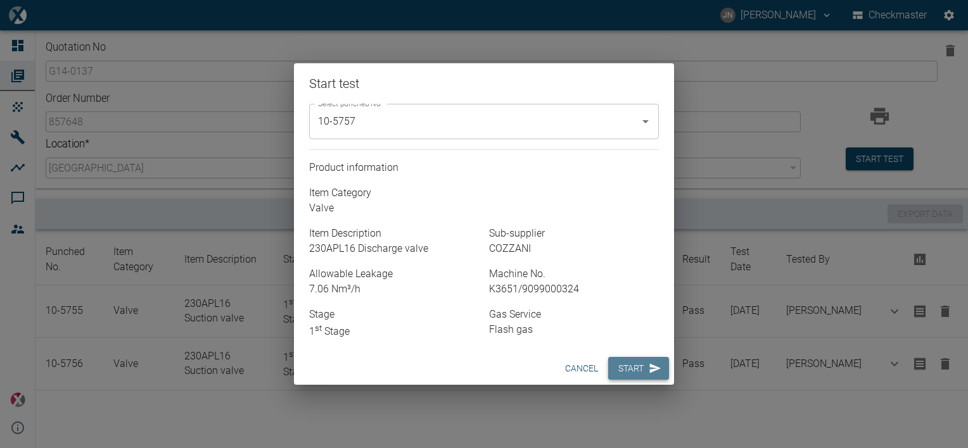
click at [638, 367] on button "Start" at bounding box center [638, 368] width 61 height 23
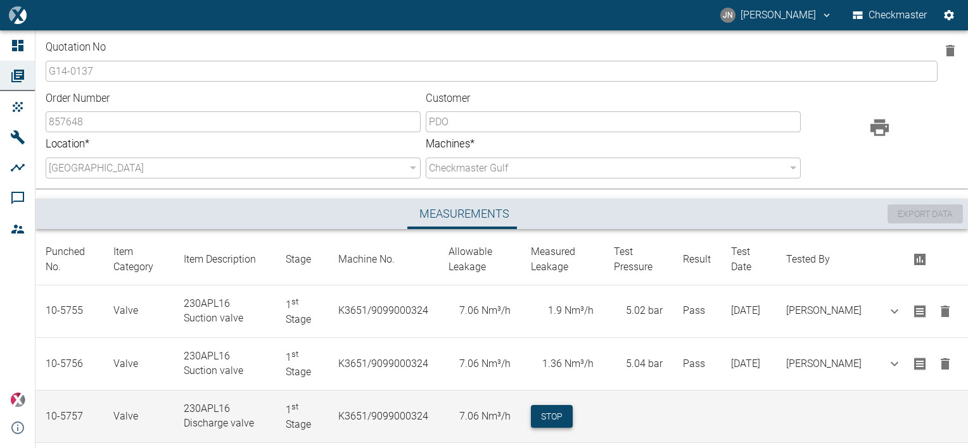
click at [559, 412] on button "Stop" at bounding box center [552, 416] width 42 height 23
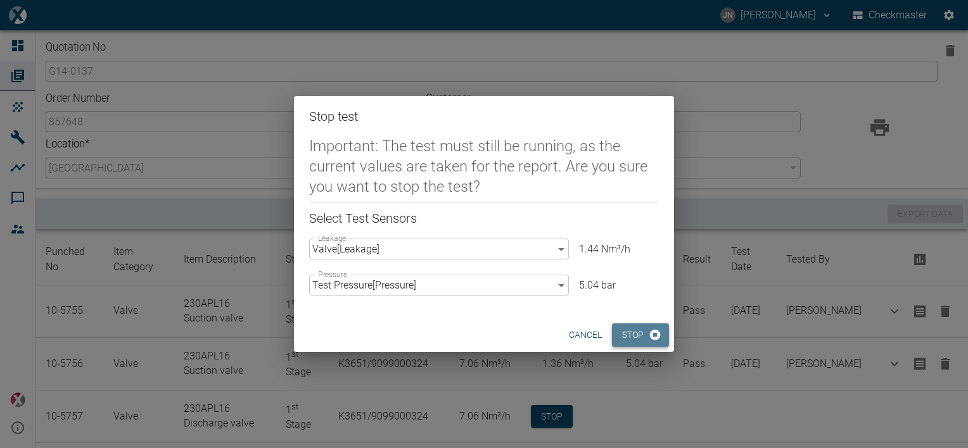
click at [638, 339] on button "Stop" at bounding box center [640, 335] width 57 height 23
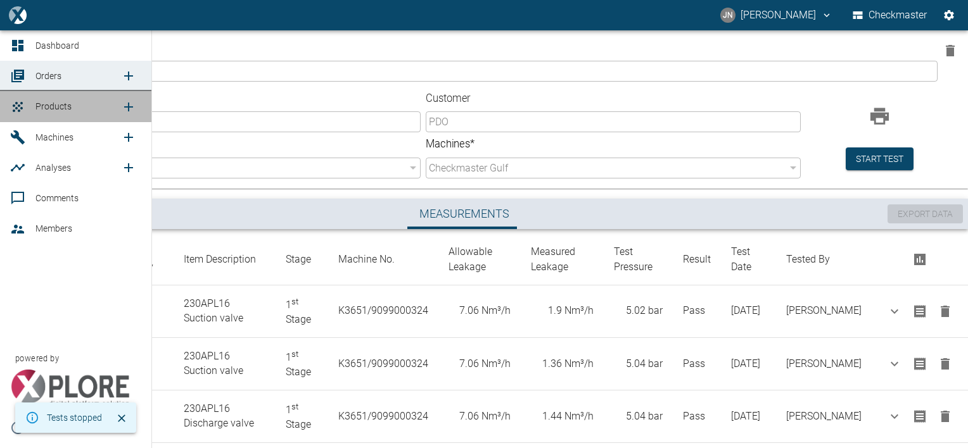
click at [44, 106] on span "Products" at bounding box center [53, 106] width 36 height 10
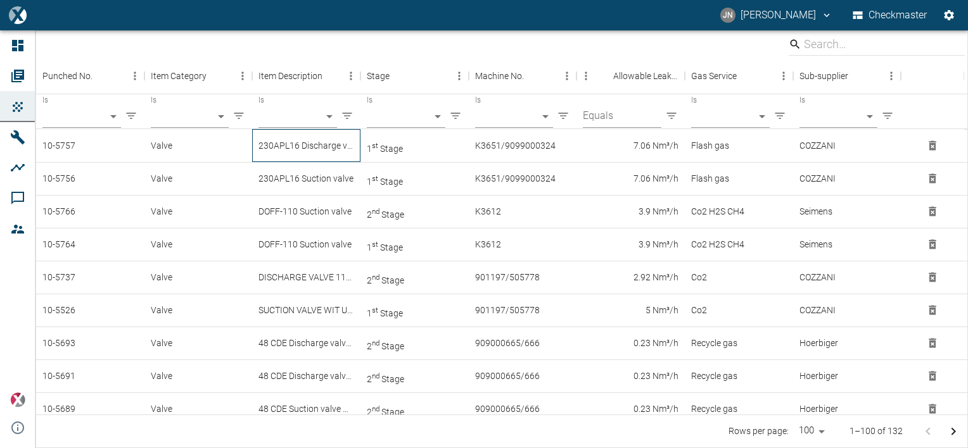
click at [314, 144] on div "230APL16 Discharge valve" at bounding box center [306, 145] width 108 height 33
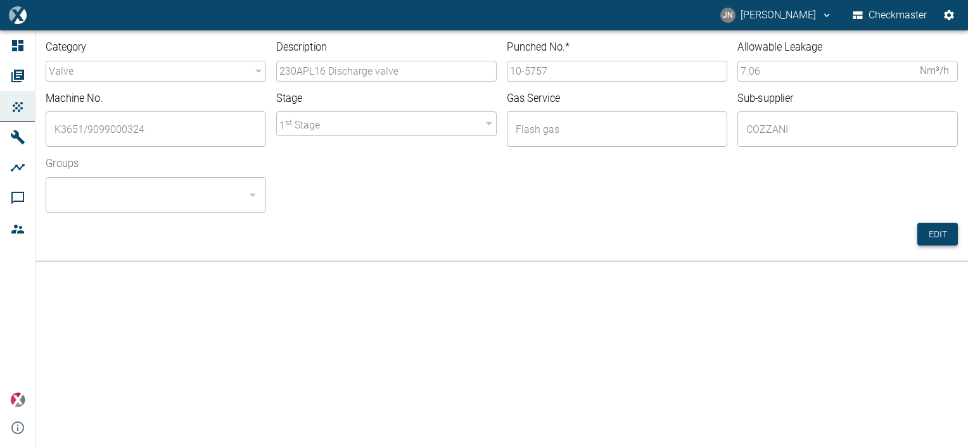
click at [938, 229] on button "Edit" at bounding box center [937, 234] width 41 height 23
click at [557, 72] on input "10-5757" at bounding box center [617, 71] width 220 height 21
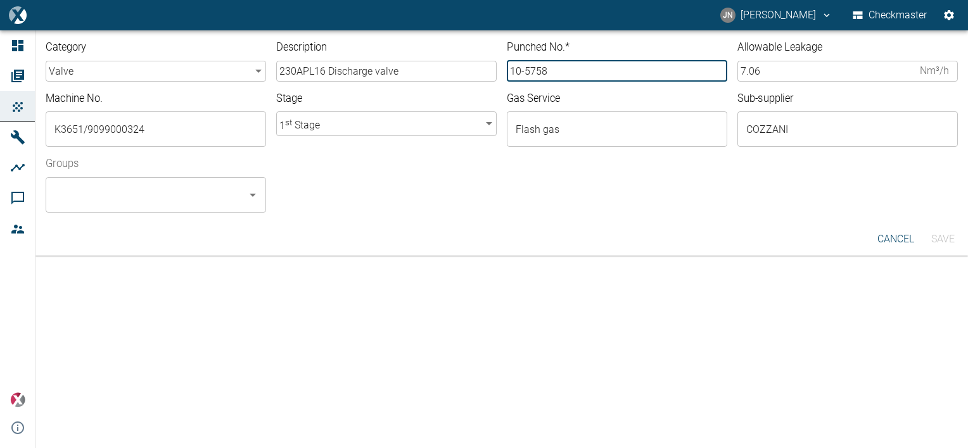
type input "10-5758"
click at [127, 205] on input "Groups" at bounding box center [146, 195] width 190 height 24
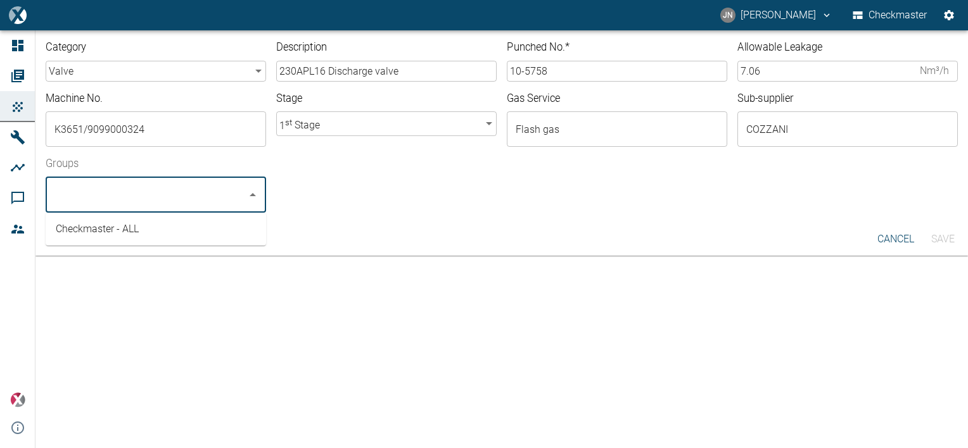
click at [103, 226] on li "Checkmaster - ALL" at bounding box center [156, 229] width 220 height 23
click at [943, 241] on button "Save" at bounding box center [942, 239] width 41 height 23
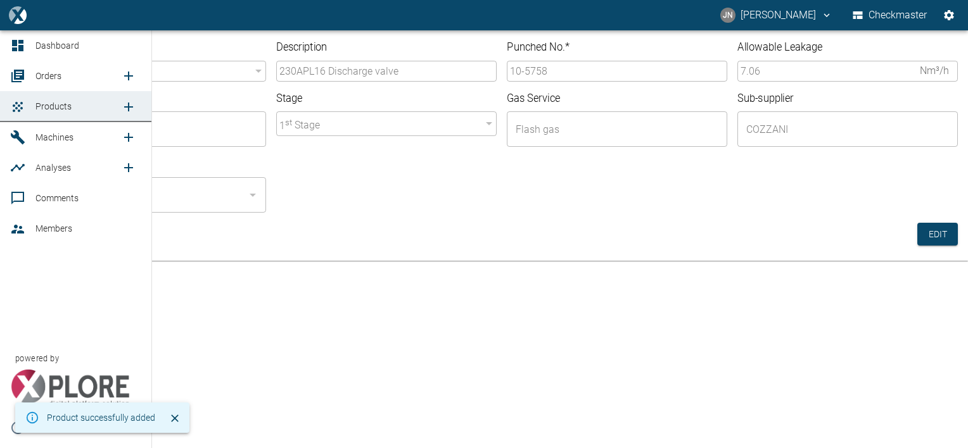
click at [48, 75] on span "Orders" at bounding box center [48, 76] width 26 height 10
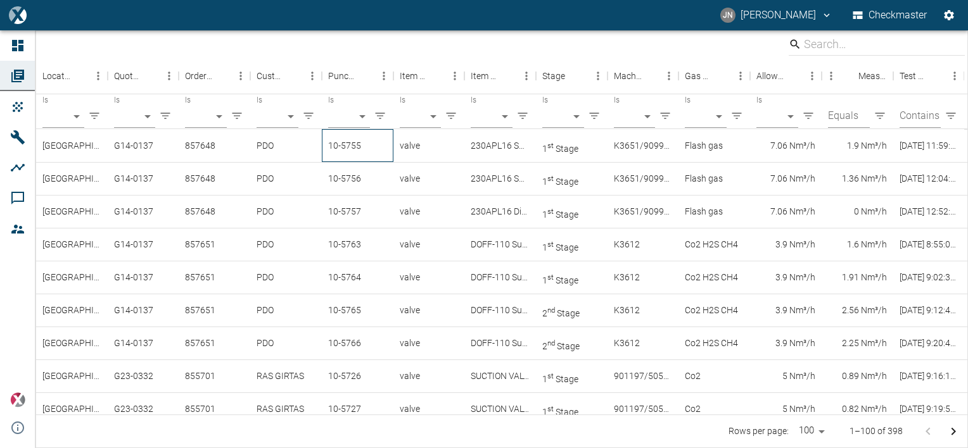
click at [349, 149] on div "10-5755" at bounding box center [358, 145] width 72 height 33
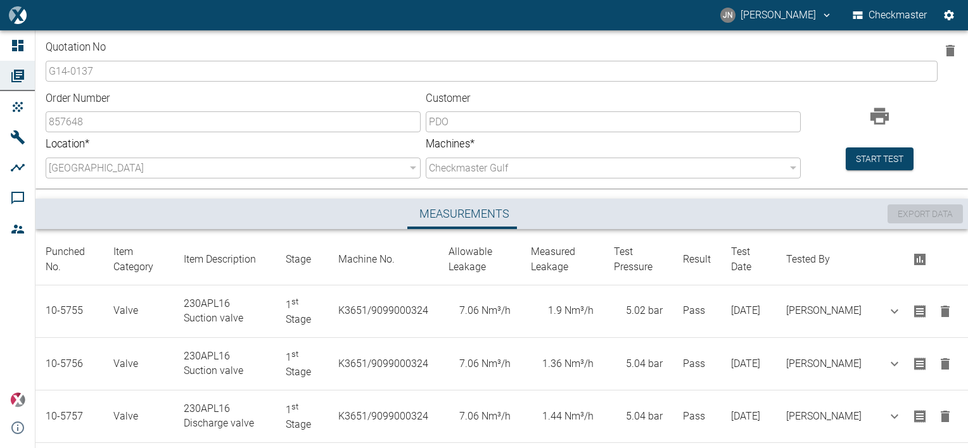
click at [441, 224] on button "Measurements" at bounding box center [464, 214] width 110 height 30
click at [894, 96] on div "Start test" at bounding box center [876, 133] width 152 height 92
click at [879, 156] on button "Start test" at bounding box center [879, 159] width 68 height 23
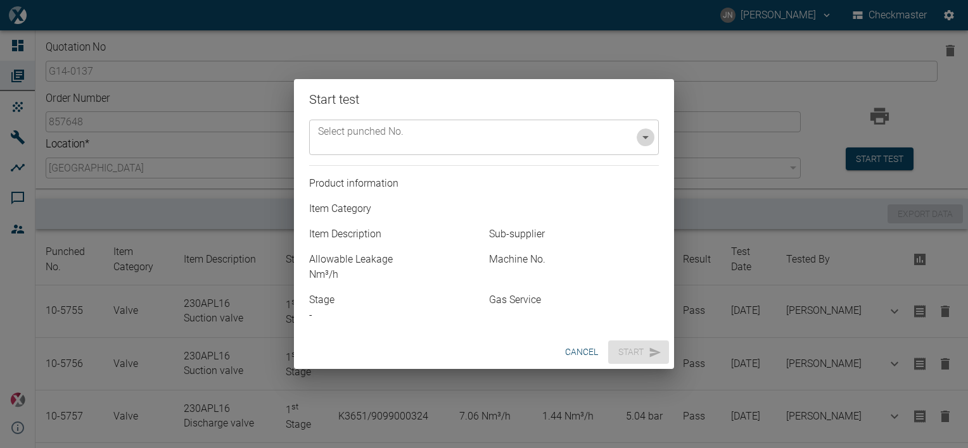
click at [646, 139] on icon "Open" at bounding box center [645, 137] width 15 height 15
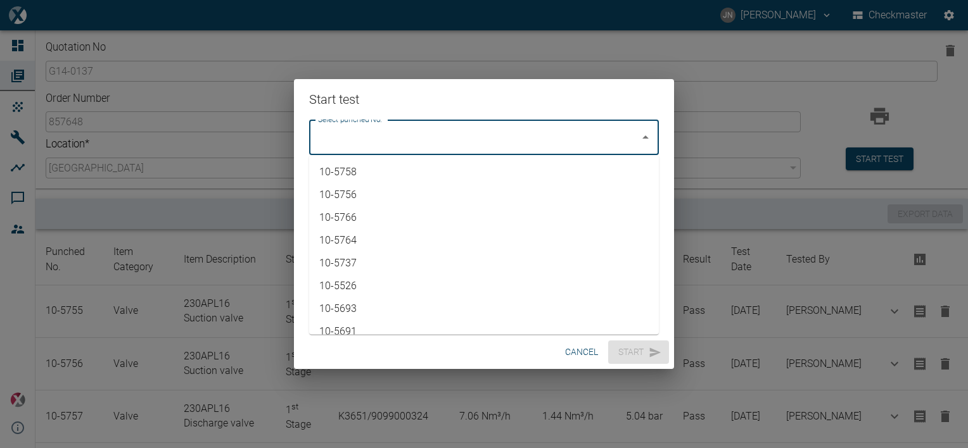
click at [376, 172] on li "10-5758" at bounding box center [484, 172] width 350 height 23
type input "10-5758"
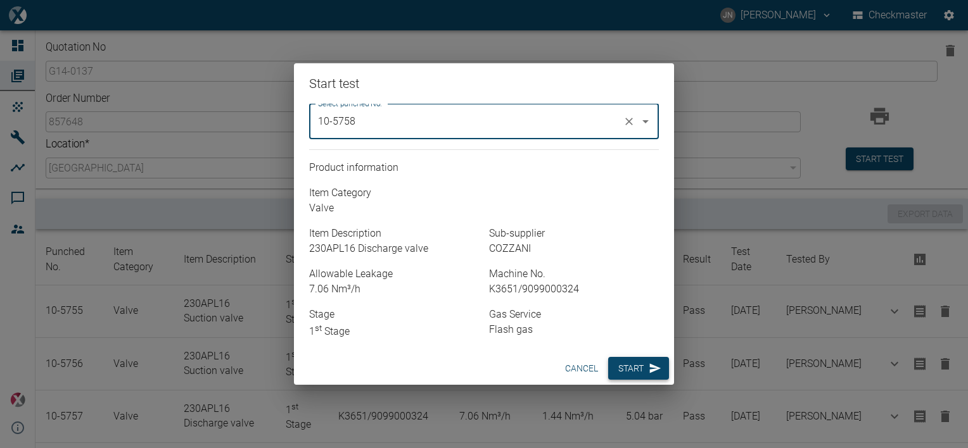
click at [632, 367] on button "Start" at bounding box center [638, 368] width 61 height 23
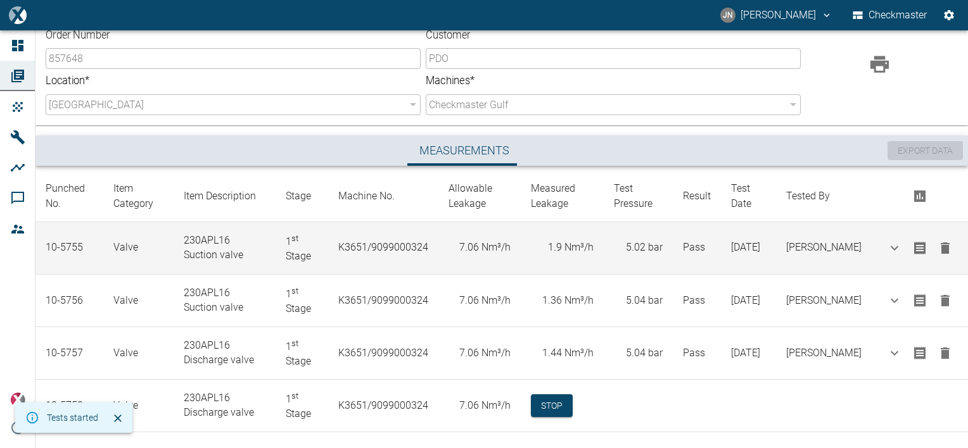
scroll to position [75, 0]
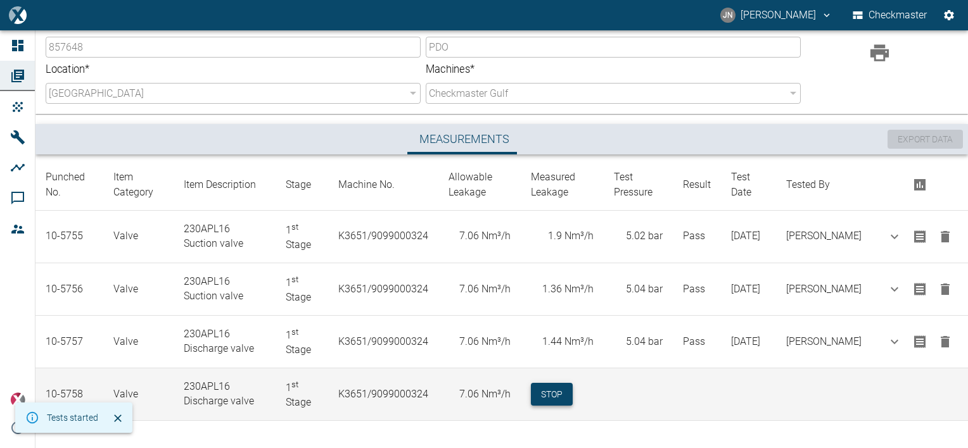
click at [563, 393] on button "Stop" at bounding box center [552, 394] width 42 height 23
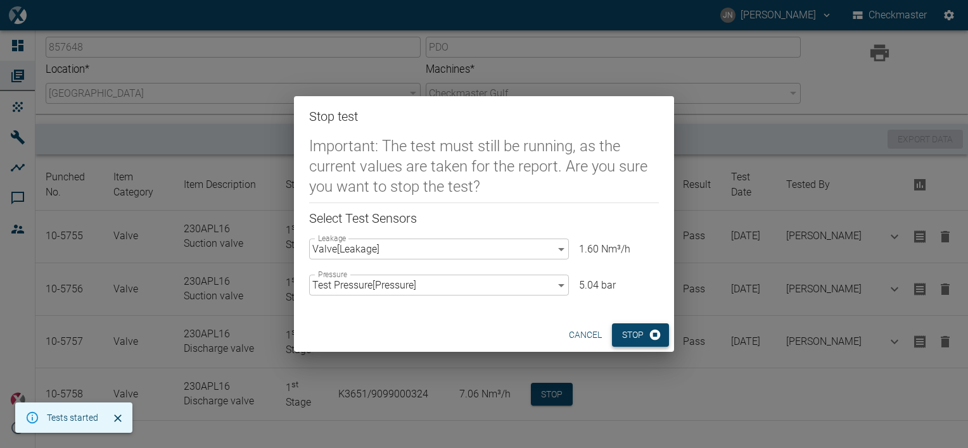
click at [641, 329] on button "Stop" at bounding box center [640, 335] width 57 height 23
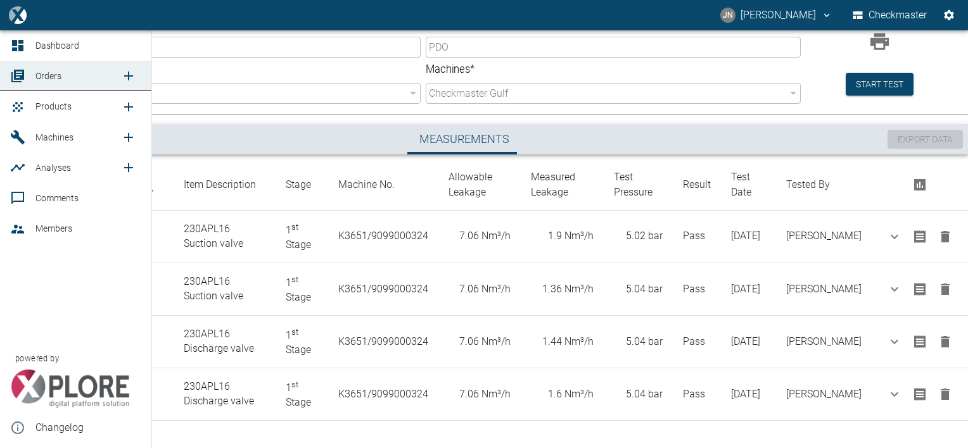
click at [124, 104] on icon "new /product/list/0" at bounding box center [128, 106] width 15 height 15
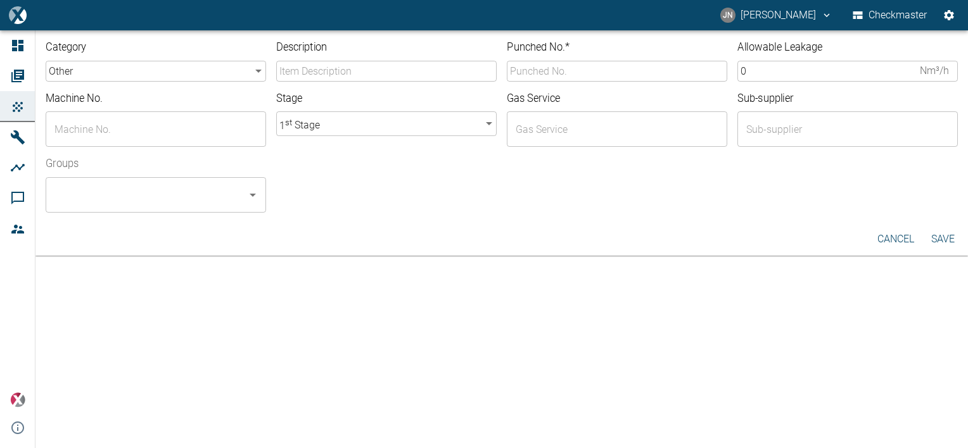
click at [340, 68] on input "Description" at bounding box center [386, 71] width 220 height 21
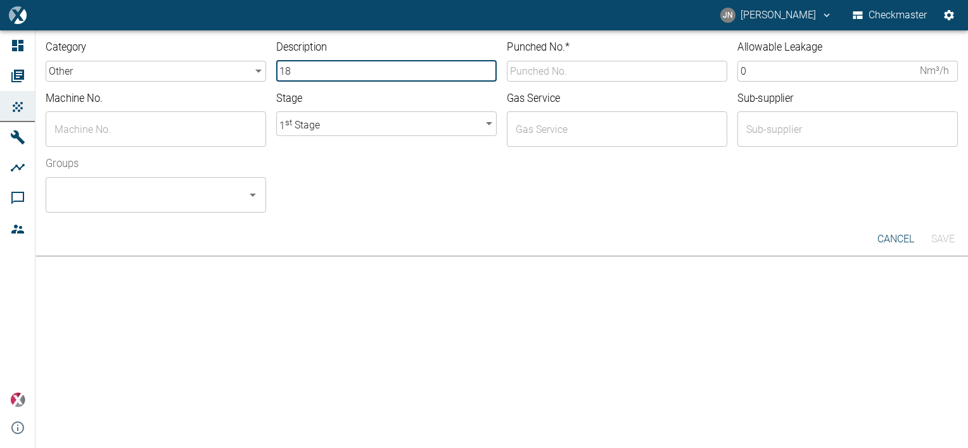
type input "180APL12 Suction valve"
click at [130, 66] on body "JN Jayan Nair Checkmaster Dashboard Orders Products Machines Analyses Comments …" at bounding box center [484, 224] width 968 height 448
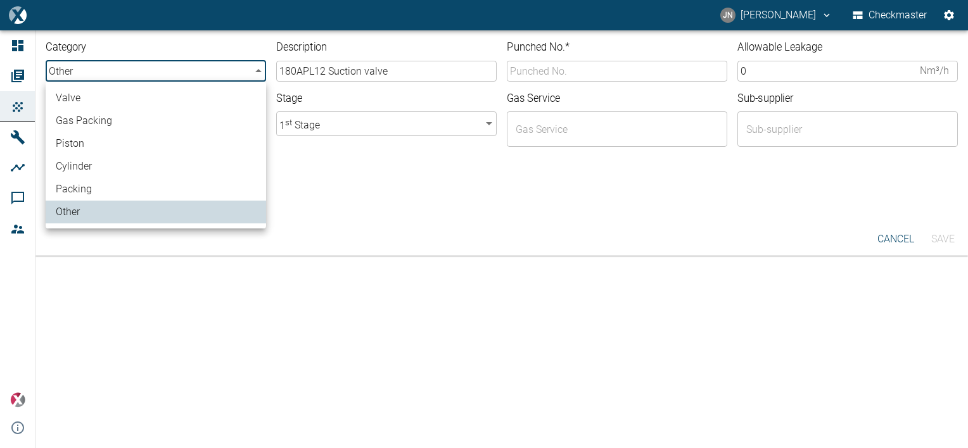
click at [92, 101] on li "valve" at bounding box center [156, 98] width 220 height 23
type input "valve"
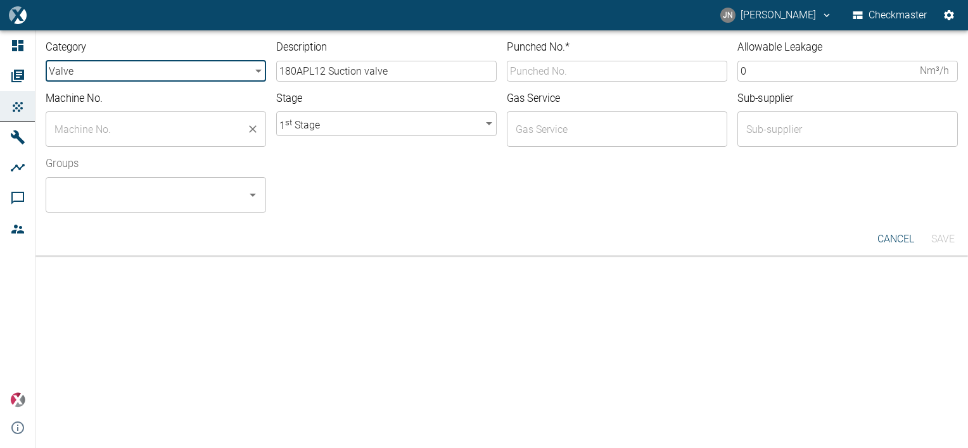
click at [109, 127] on input "text" at bounding box center [146, 129] width 190 height 24
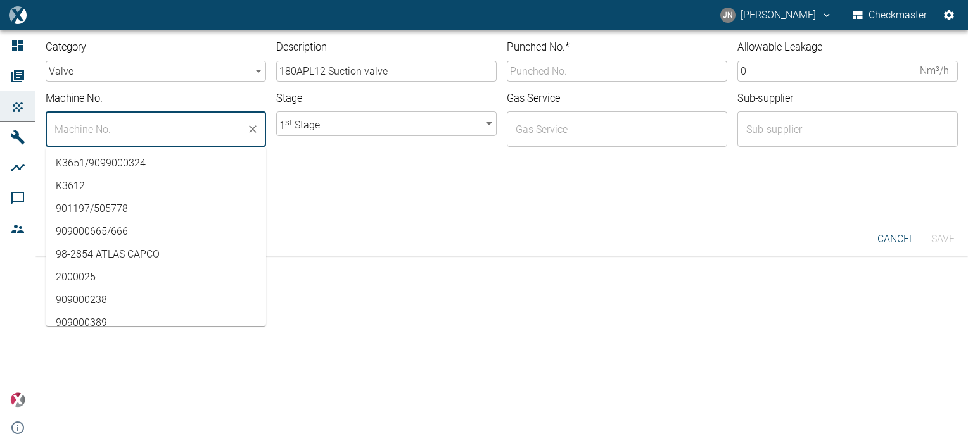
click at [104, 160] on li "K3651/9099000324" at bounding box center [156, 163] width 220 height 23
type input "K3651/9099000324"
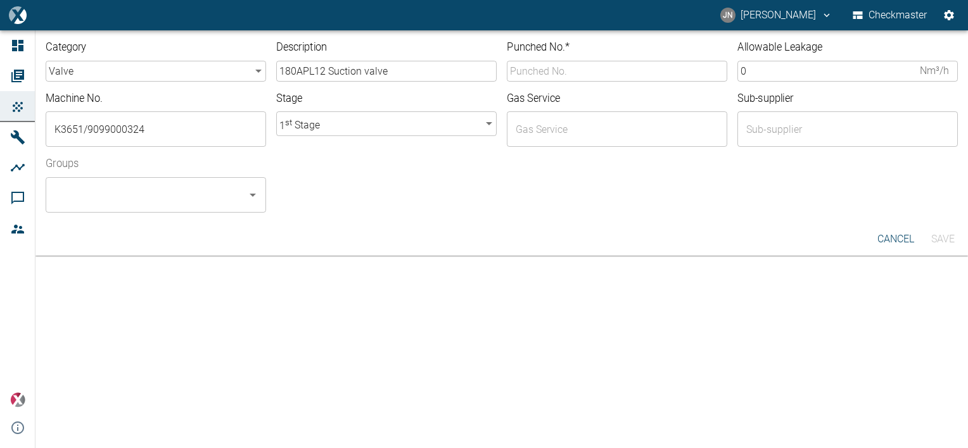
click at [355, 165] on div "Groups ​" at bounding box center [496, 180] width 922 height 66
click at [372, 128] on body "JN Jayan Nair Checkmaster Dashboard Orders Products Machines Analyses Comments …" at bounding box center [484, 224] width 968 height 448
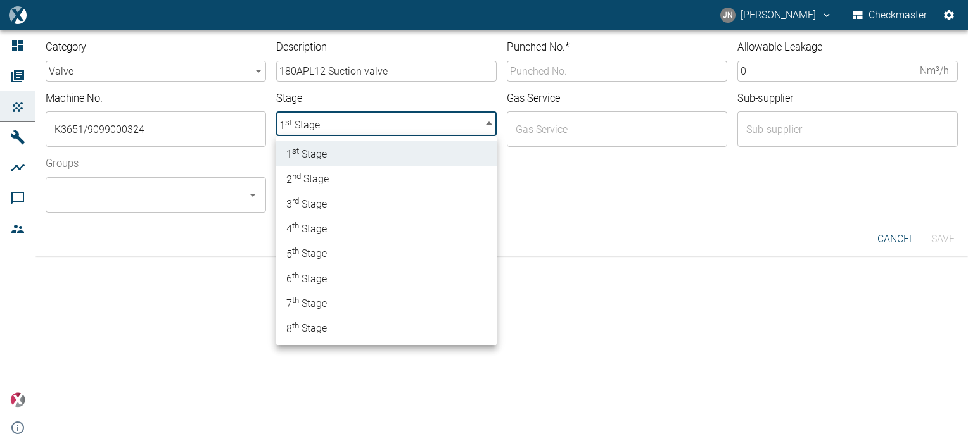
click at [313, 180] on span "2 nd Stage" at bounding box center [307, 178] width 42 height 17
type input "2"
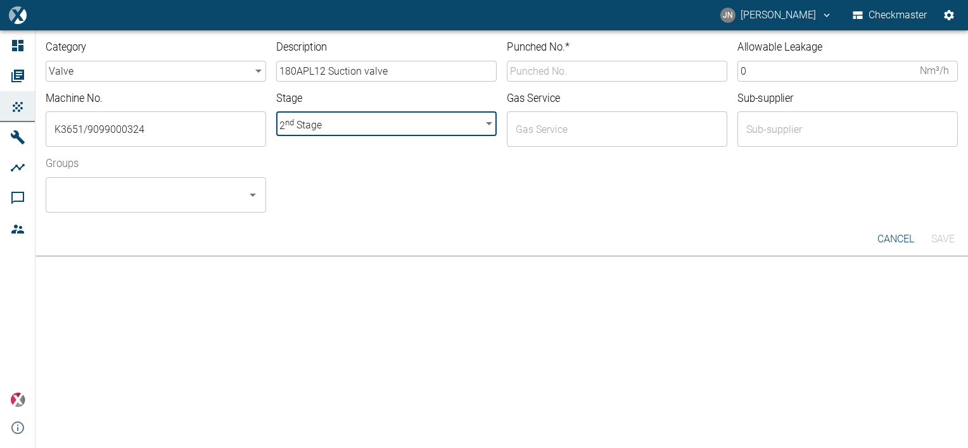
click at [608, 68] on input "Punched No. *" at bounding box center [617, 71] width 220 height 21
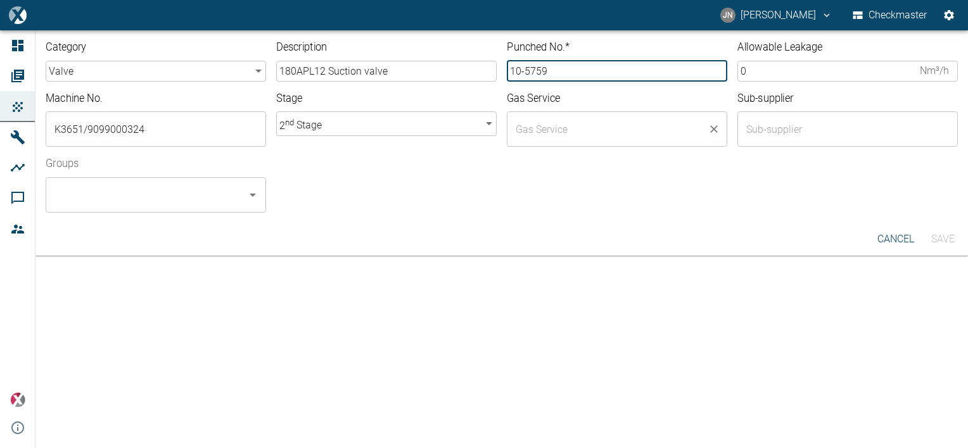
type input "10-5759"
click at [597, 129] on input "text" at bounding box center [607, 129] width 190 height 24
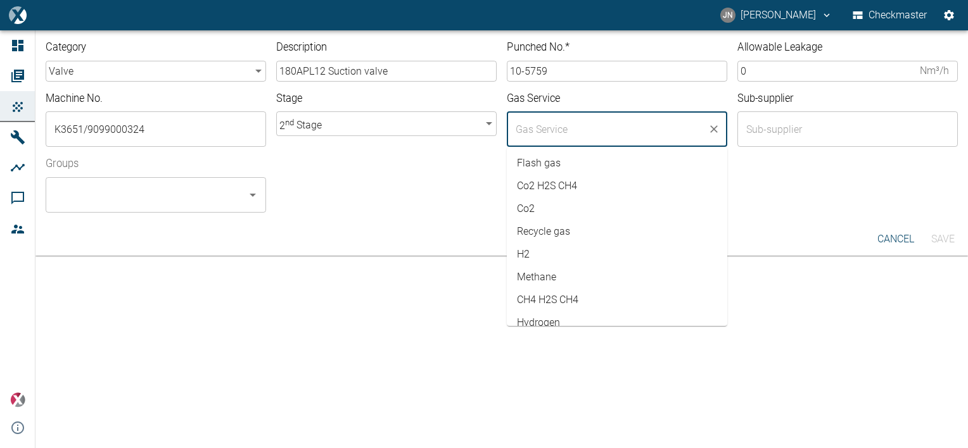
click at [578, 165] on li "Flash gas" at bounding box center [617, 163] width 220 height 23
type input "Flash gas"
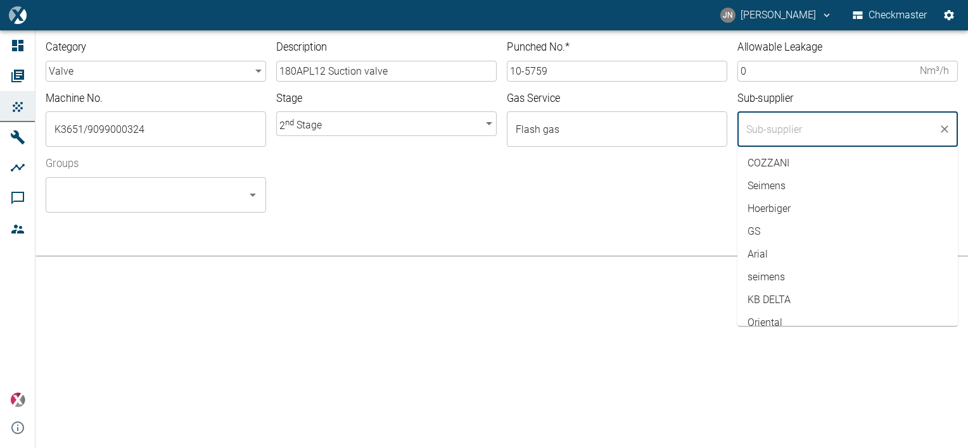
click at [776, 135] on input "text" at bounding box center [838, 129] width 190 height 24
click at [776, 167] on li "COZZANI" at bounding box center [847, 163] width 220 height 23
type input "COZZANI"
click at [664, 178] on div "Groups ​" at bounding box center [496, 180] width 922 height 66
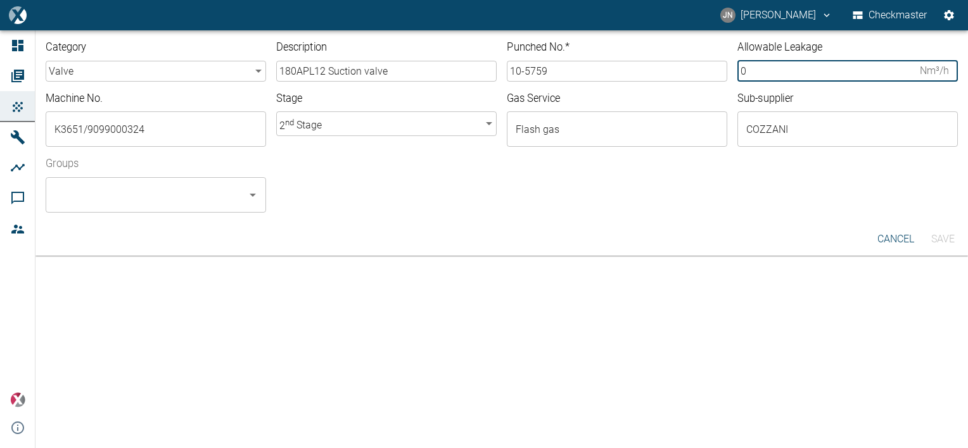
click at [753, 73] on input "0" at bounding box center [825, 71] width 177 height 21
drag, startPoint x: 754, startPoint y: 69, endPoint x: 726, endPoint y: 70, distance: 28.5
click at [726, 70] on div "Category valve valve ​ Description 180APL12 Suction valve ​ Punched No. * 10-57…" at bounding box center [496, 121] width 922 height 182
type input "4.23"
click at [625, 201] on div at bounding box center [611, 205] width 691 height 15
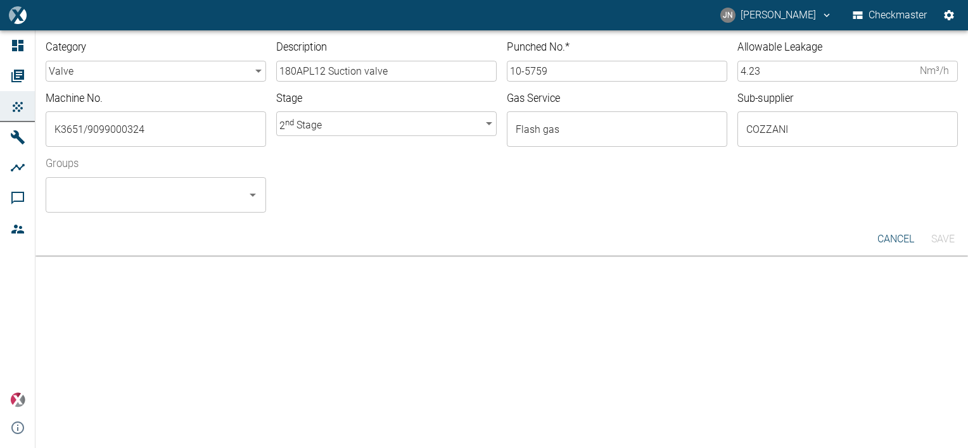
click at [158, 194] on input "Groups" at bounding box center [146, 195] width 190 height 24
click at [107, 225] on li "Checkmaster - ALL" at bounding box center [156, 229] width 220 height 23
click at [939, 239] on button "Save" at bounding box center [942, 239] width 41 height 23
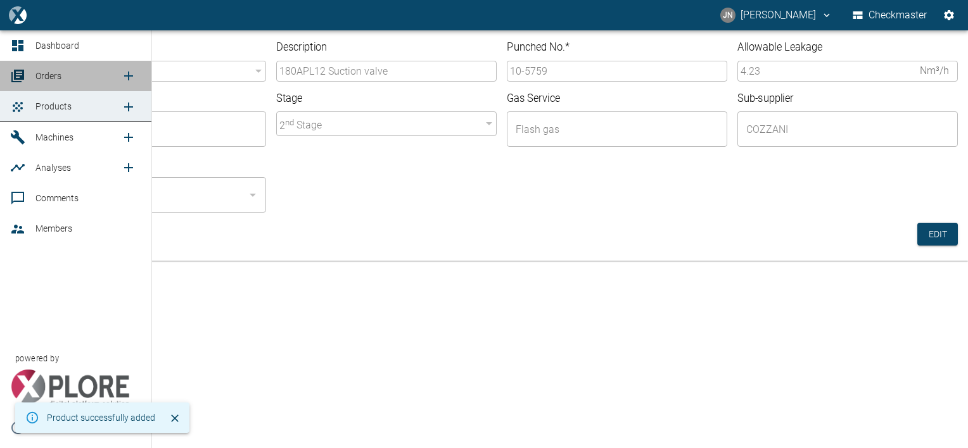
click at [56, 79] on span "Orders" at bounding box center [48, 76] width 26 height 10
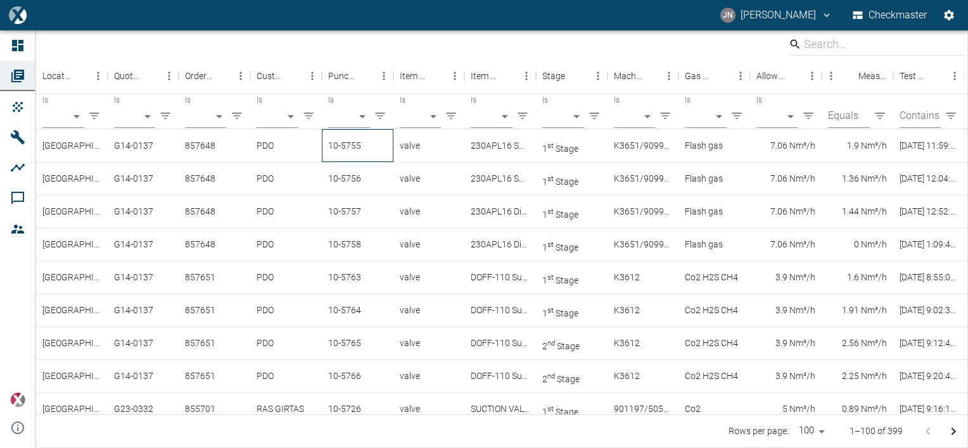
click at [339, 141] on div "10-5755" at bounding box center [358, 145] width 72 height 33
